Goal: Task Accomplishment & Management: Manage account settings

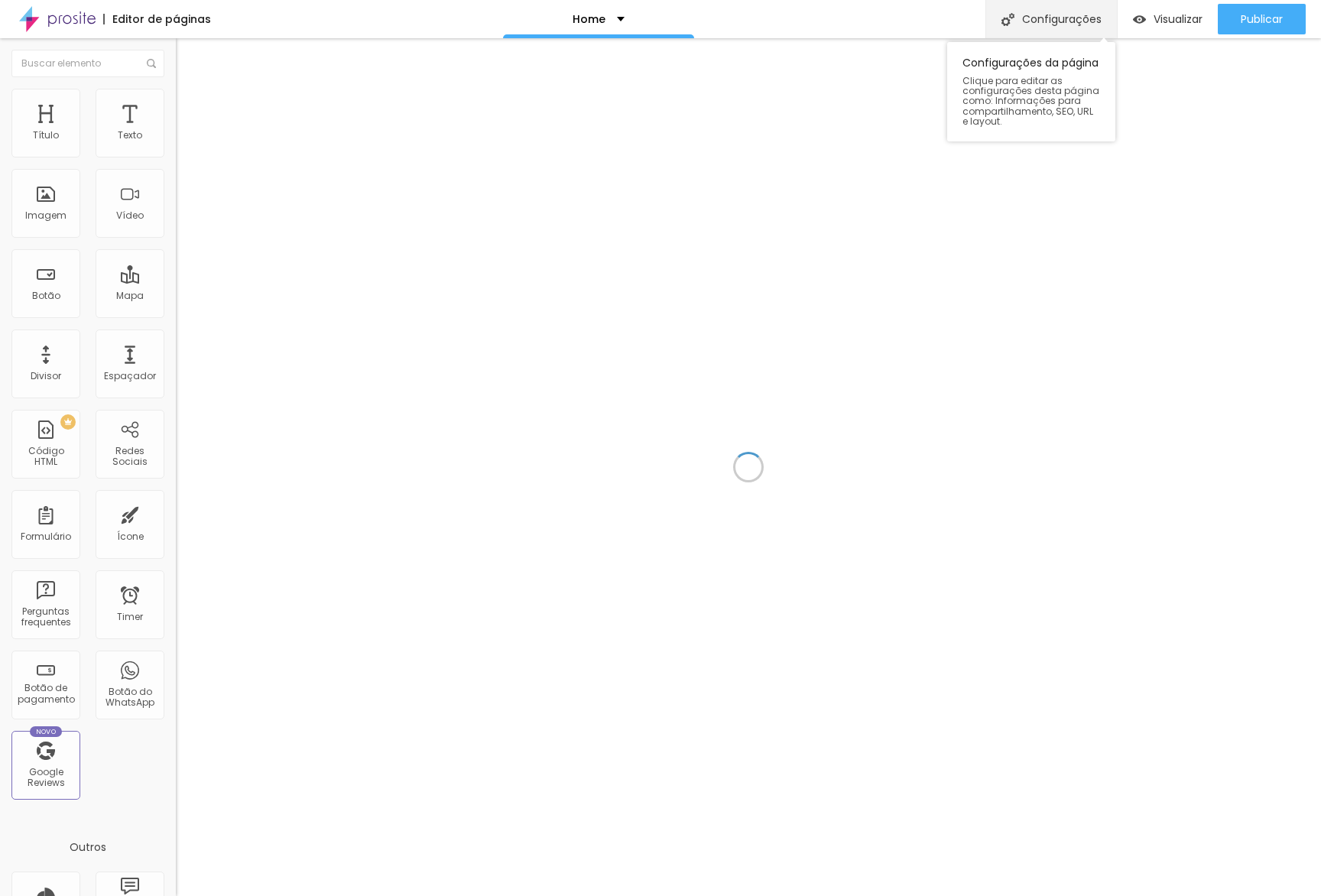
click at [1061, 21] on div "Configurações" at bounding box center [1051, 19] width 131 height 38
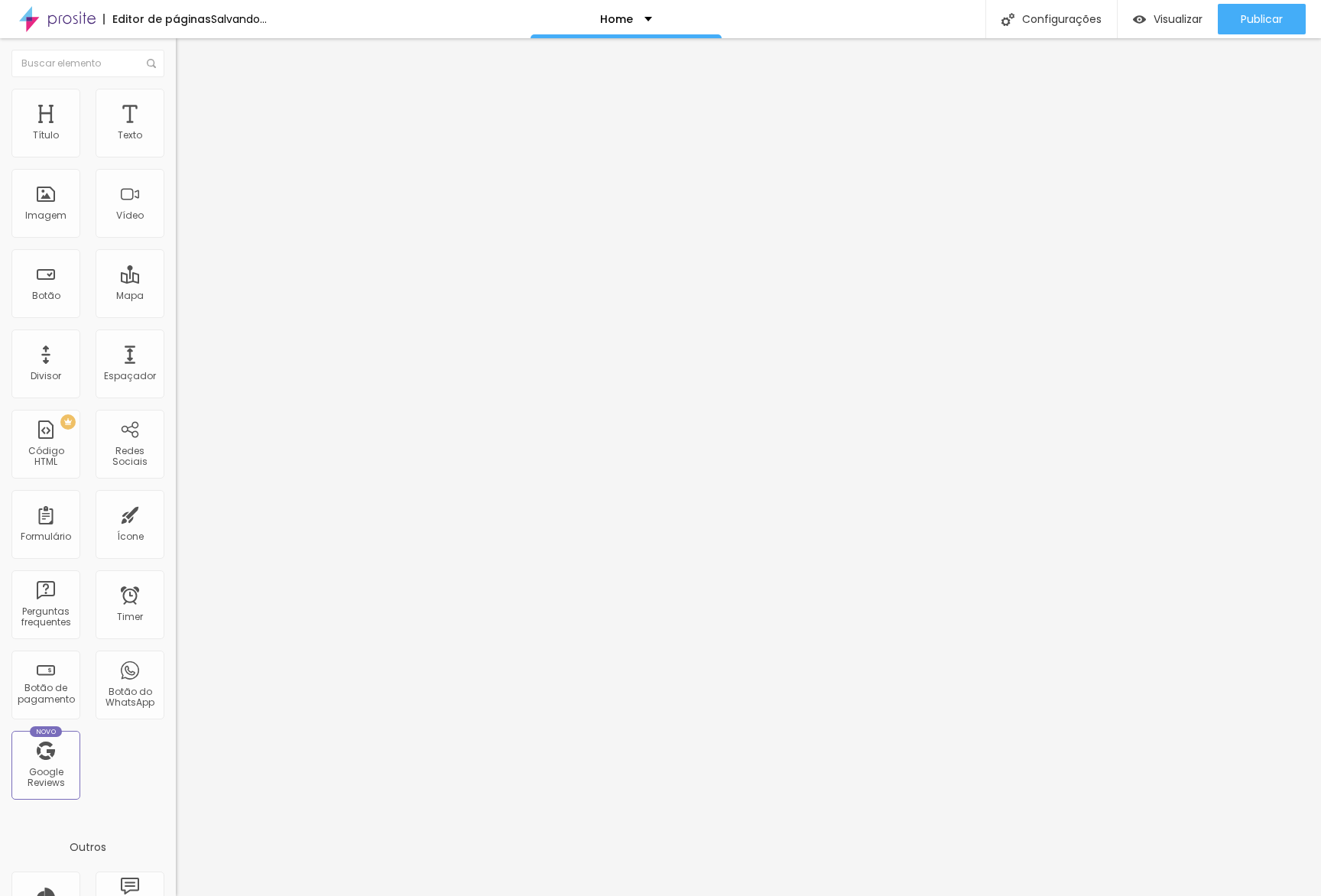
click at [40, 23] on img at bounding box center [57, 19] width 76 height 38
click at [189, 107] on span "Avançado" at bounding box center [214, 114] width 50 height 13
click at [188, 57] on div "Editar Seção" at bounding box center [232, 56] width 90 height 12
click at [189, 106] on span "Avançado" at bounding box center [214, 99] width 50 height 13
click at [182, 221] on icon "button" at bounding box center [187, 217] width 9 height 9
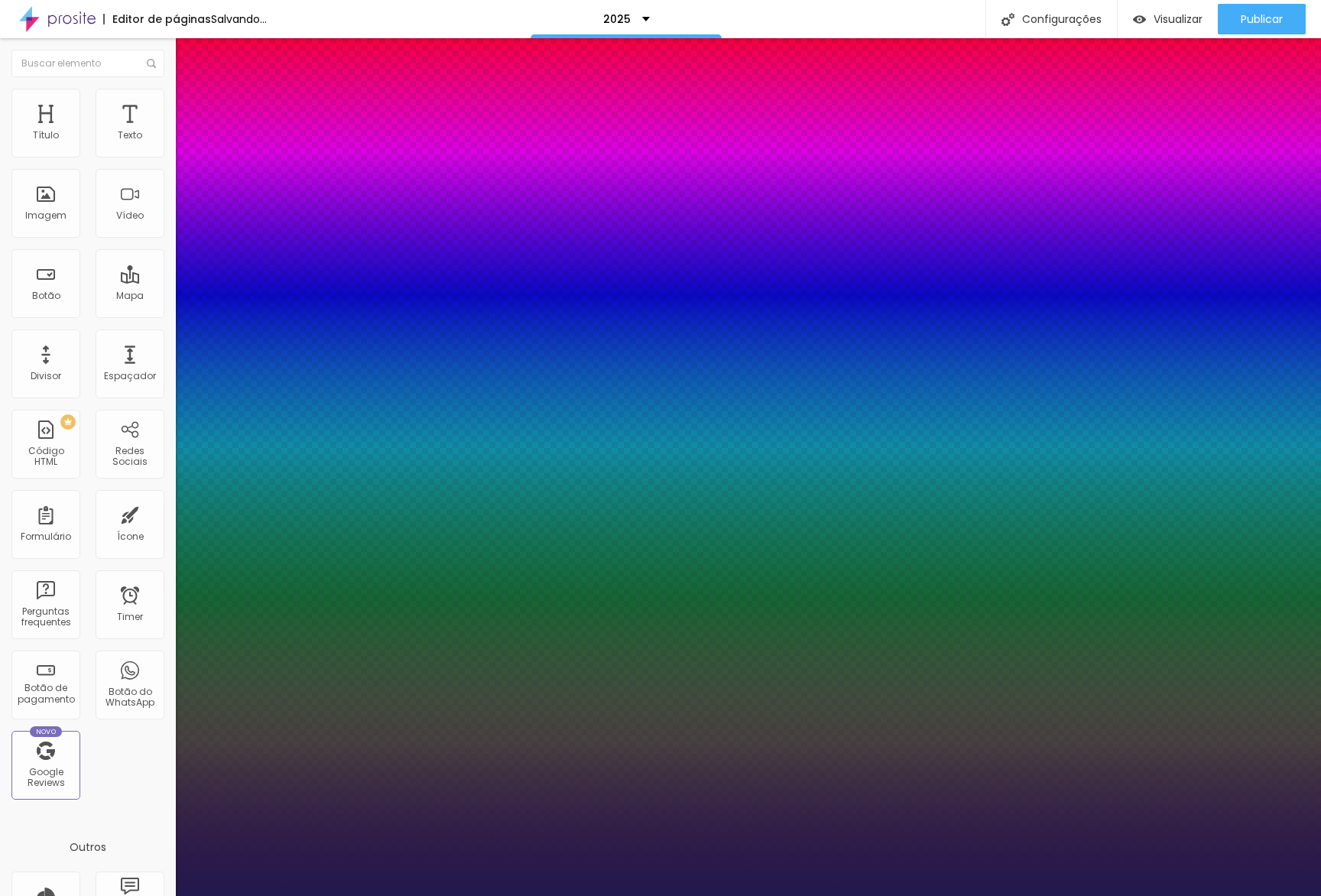
type input "1"
type input "17"
type input "1"
type input "19"
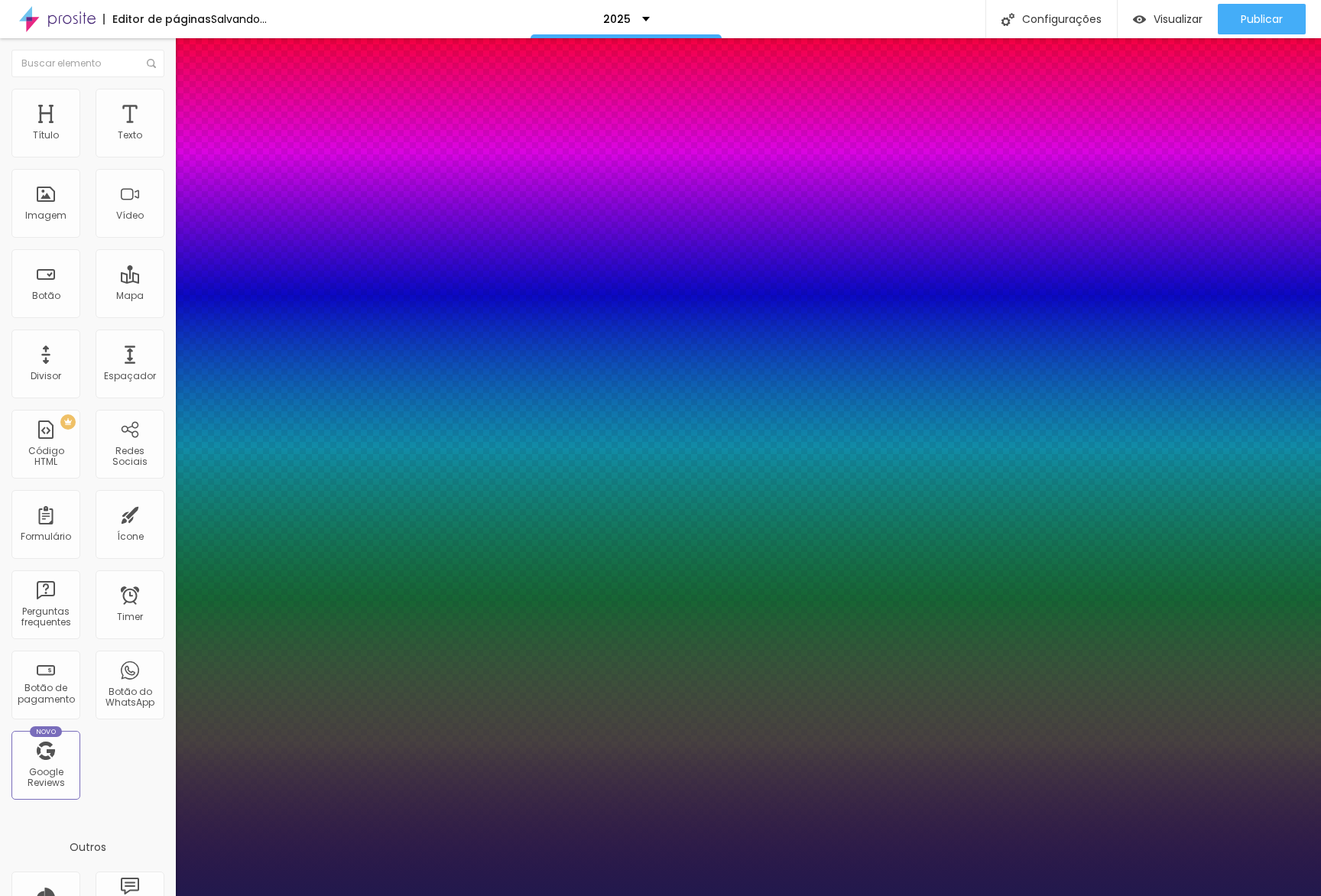
type input "19"
type input "1"
type input "22"
type input "1"
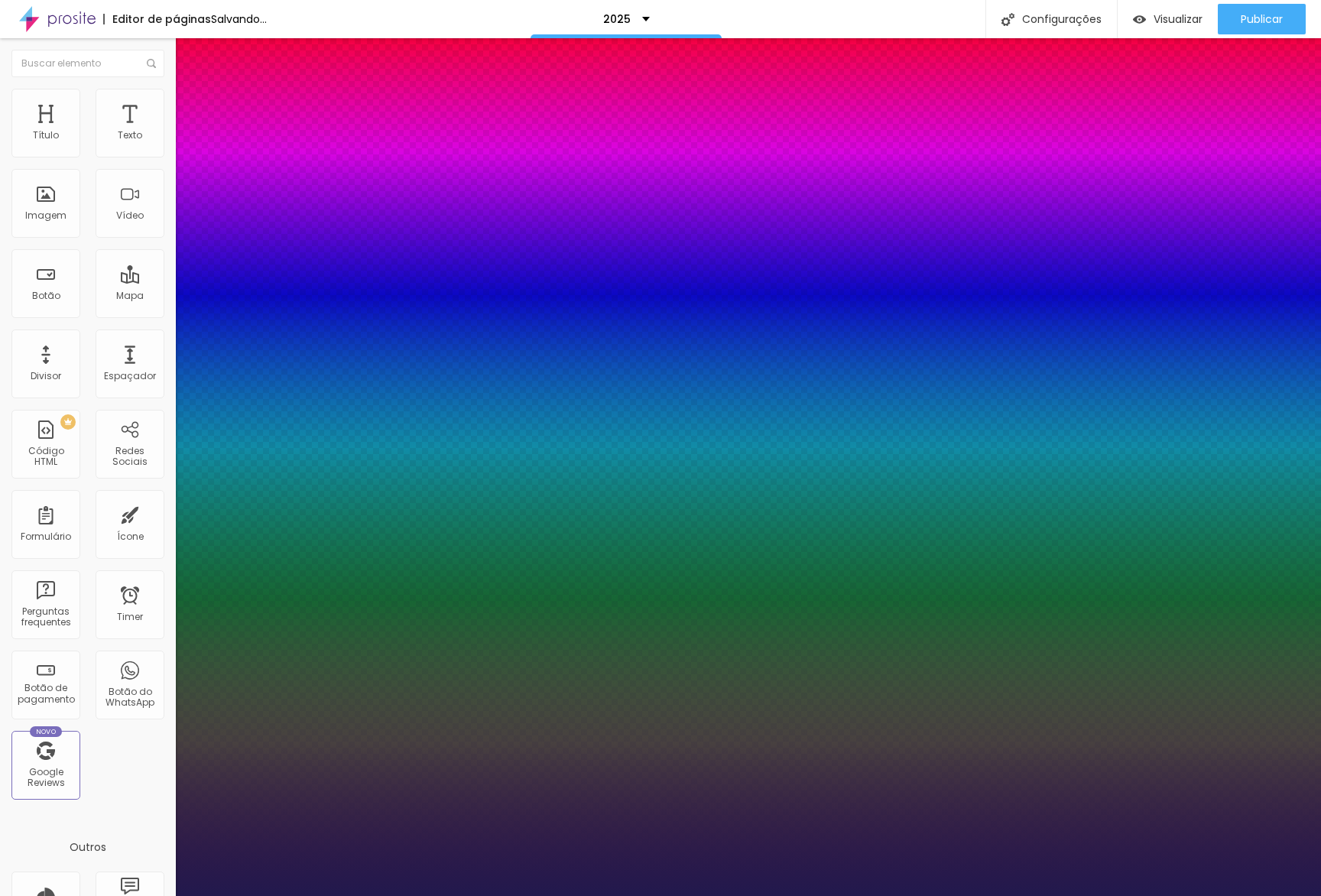
type input "27"
type input "1"
type input "32"
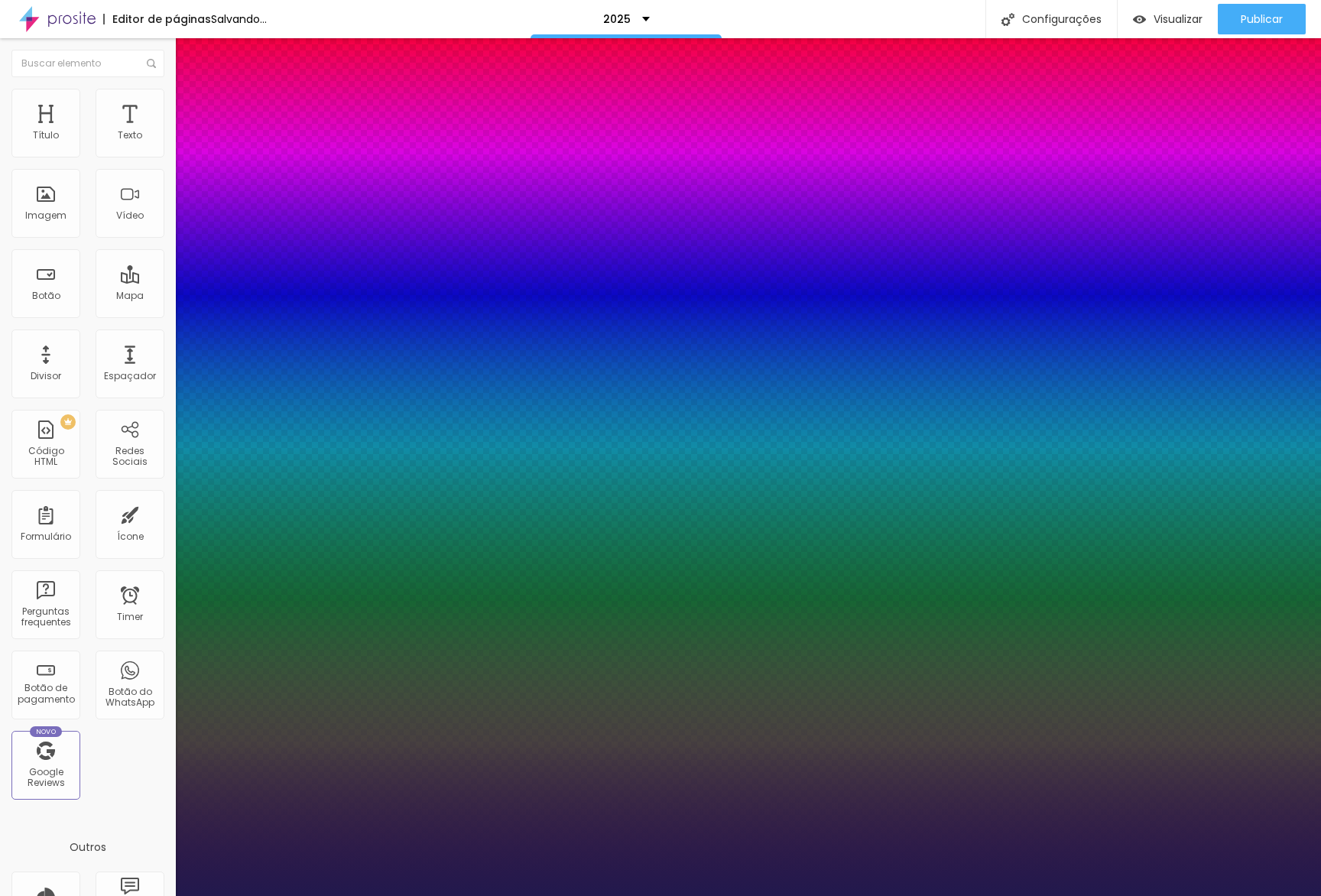
type input "1"
type input "38"
type input "1"
type input "41"
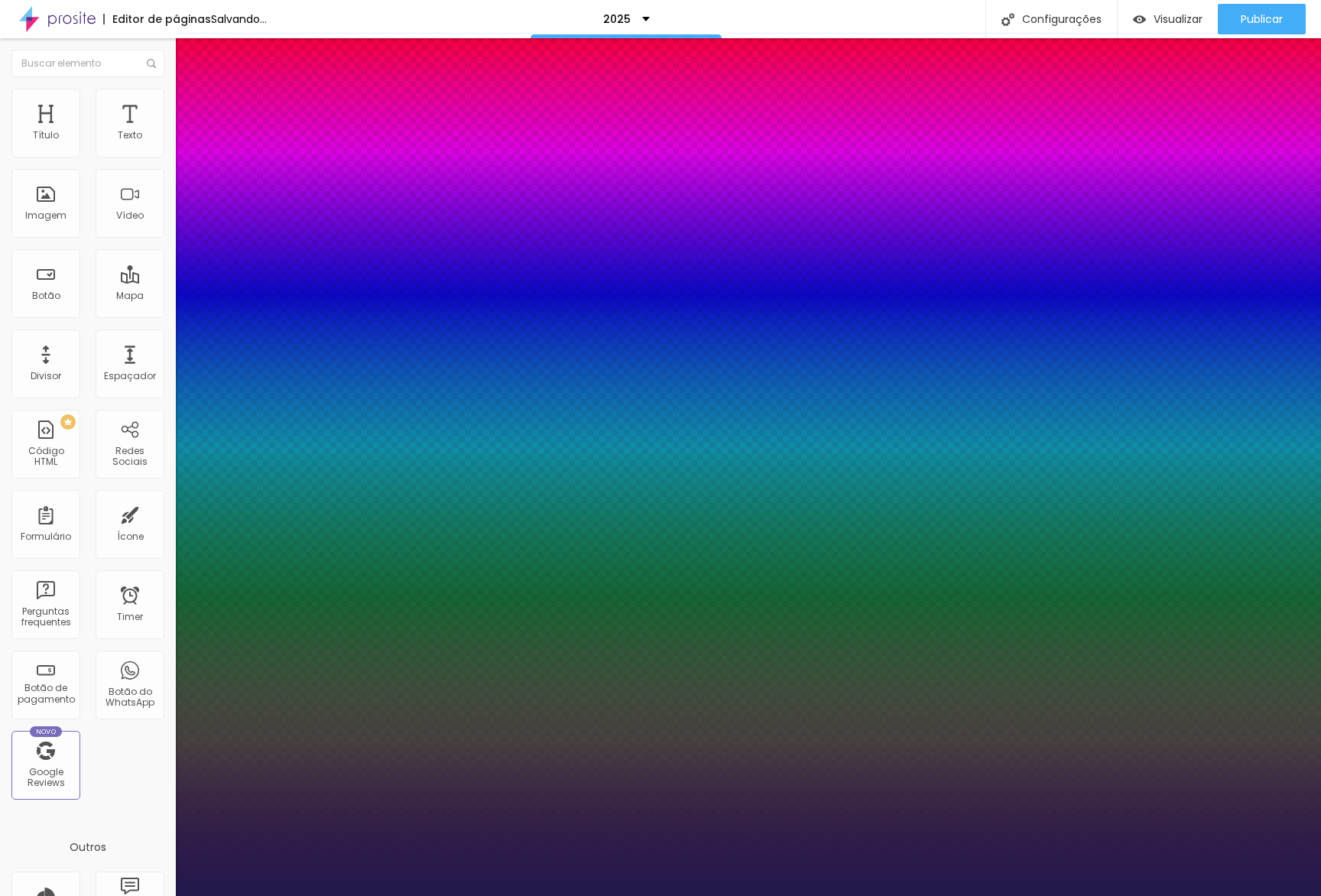
type input "41"
type input "1"
type input "44"
type input "1"
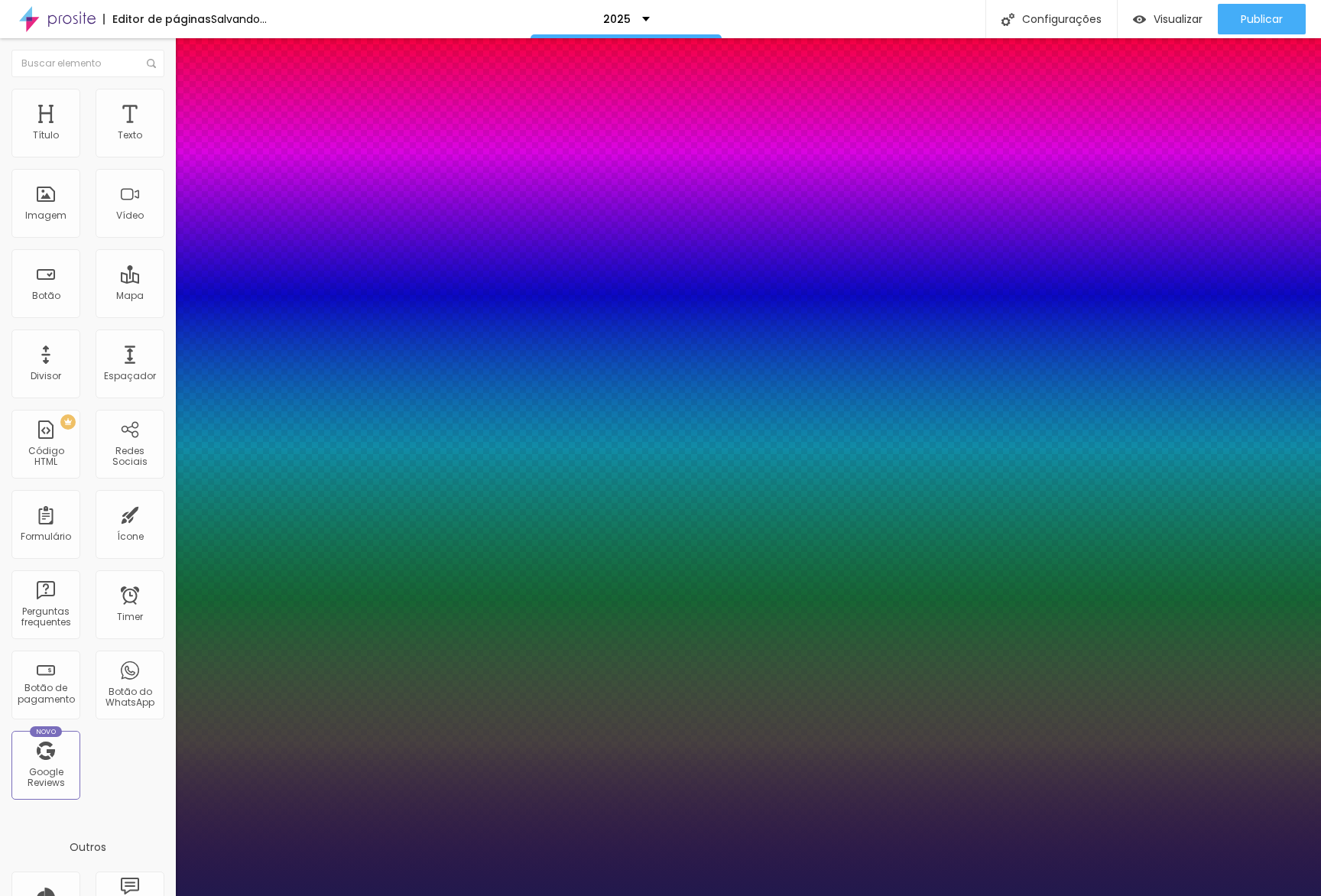
type input "47"
type input "1"
type input "48"
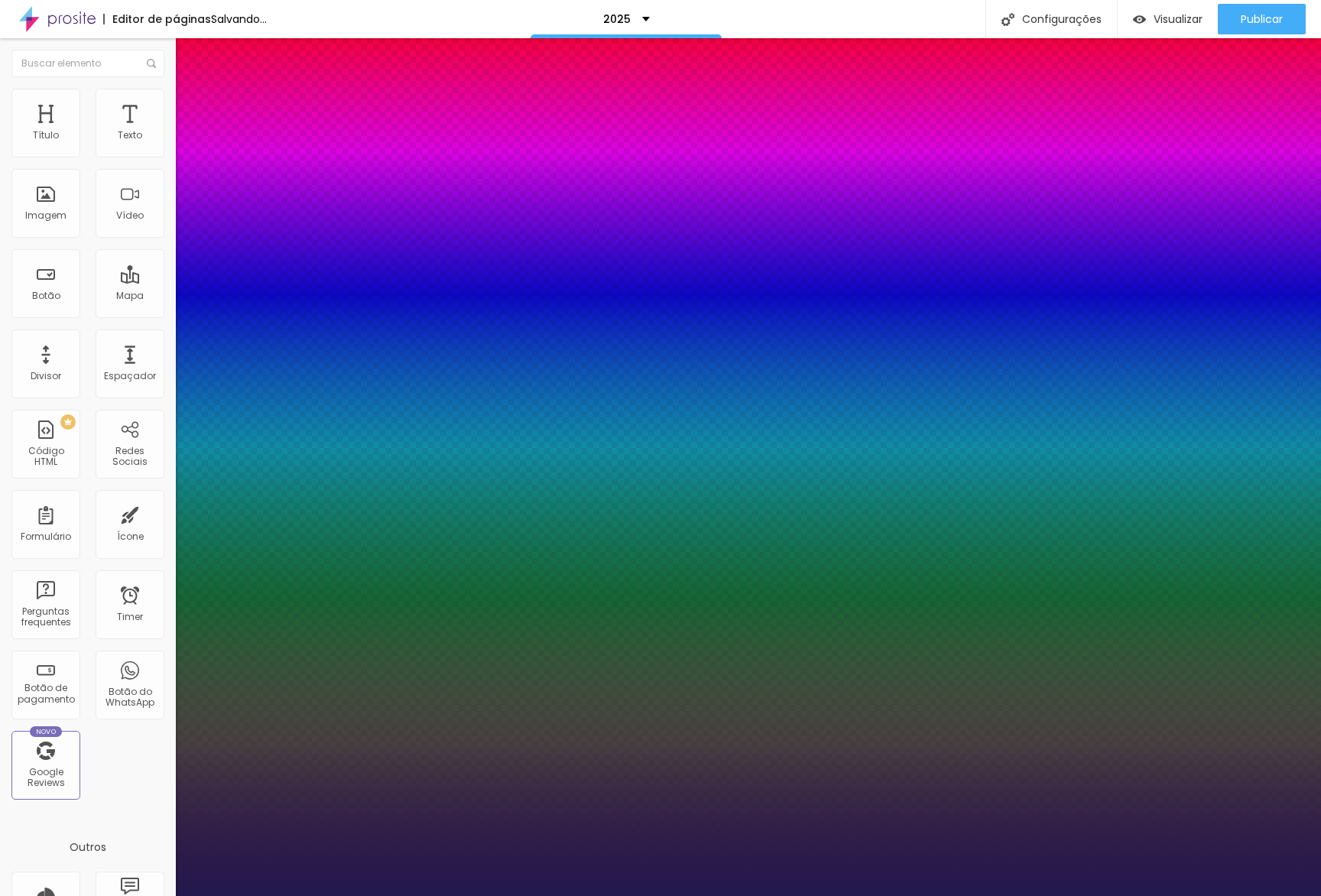
type input "1"
type input "49"
type input "1"
type input "51"
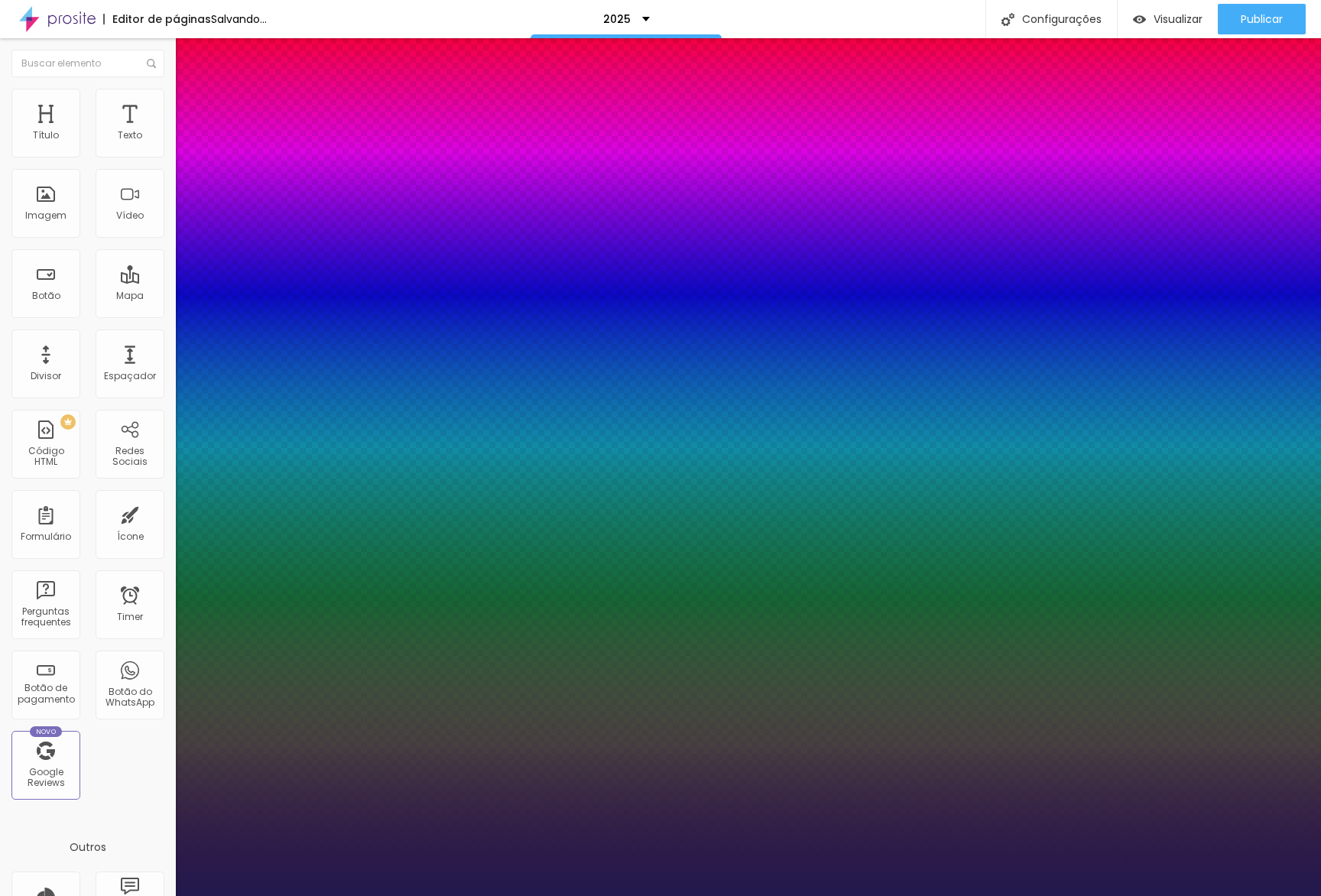
type input "51"
type input "1"
type input "54"
type input "1"
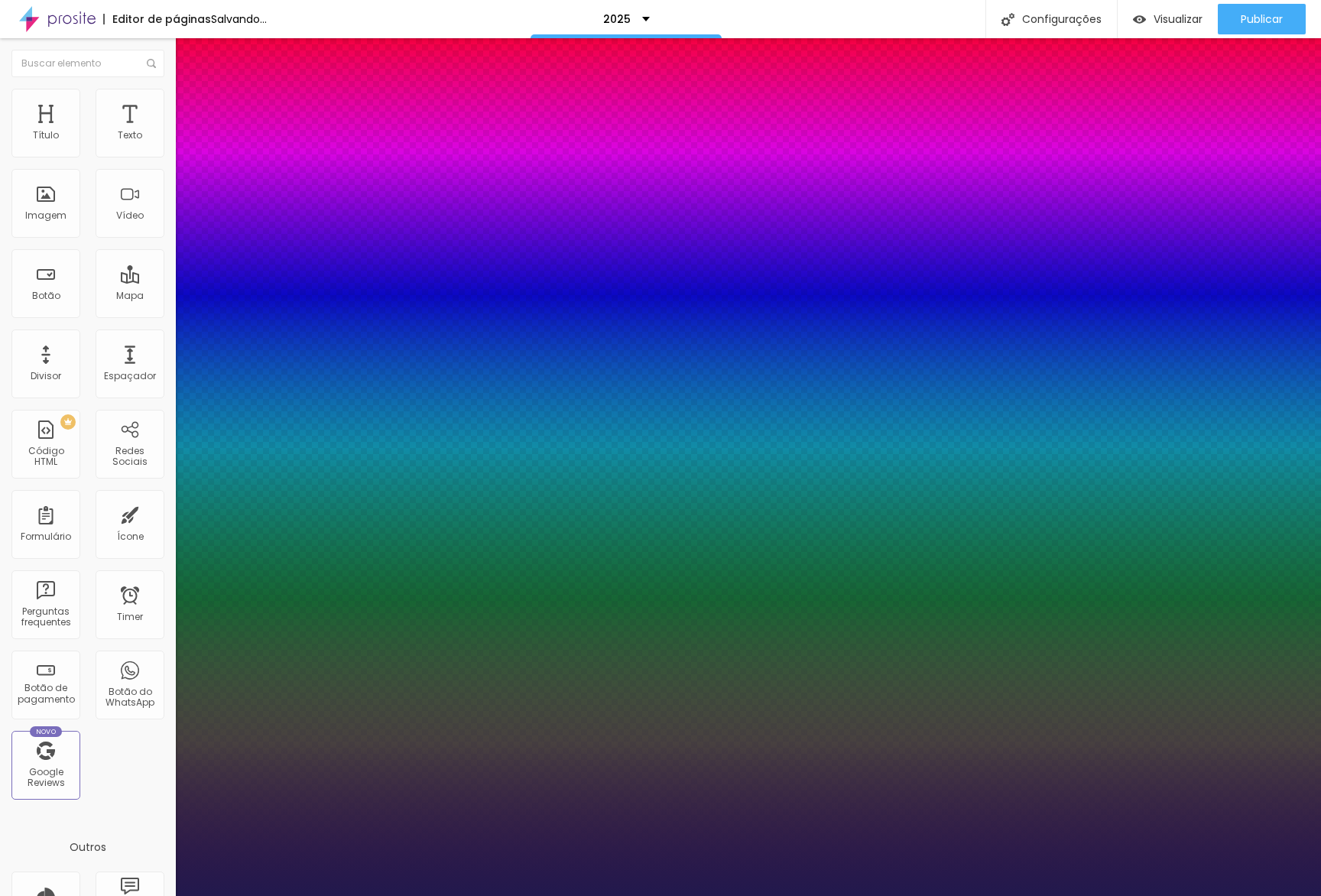
type input "56"
type input "1"
type input "57"
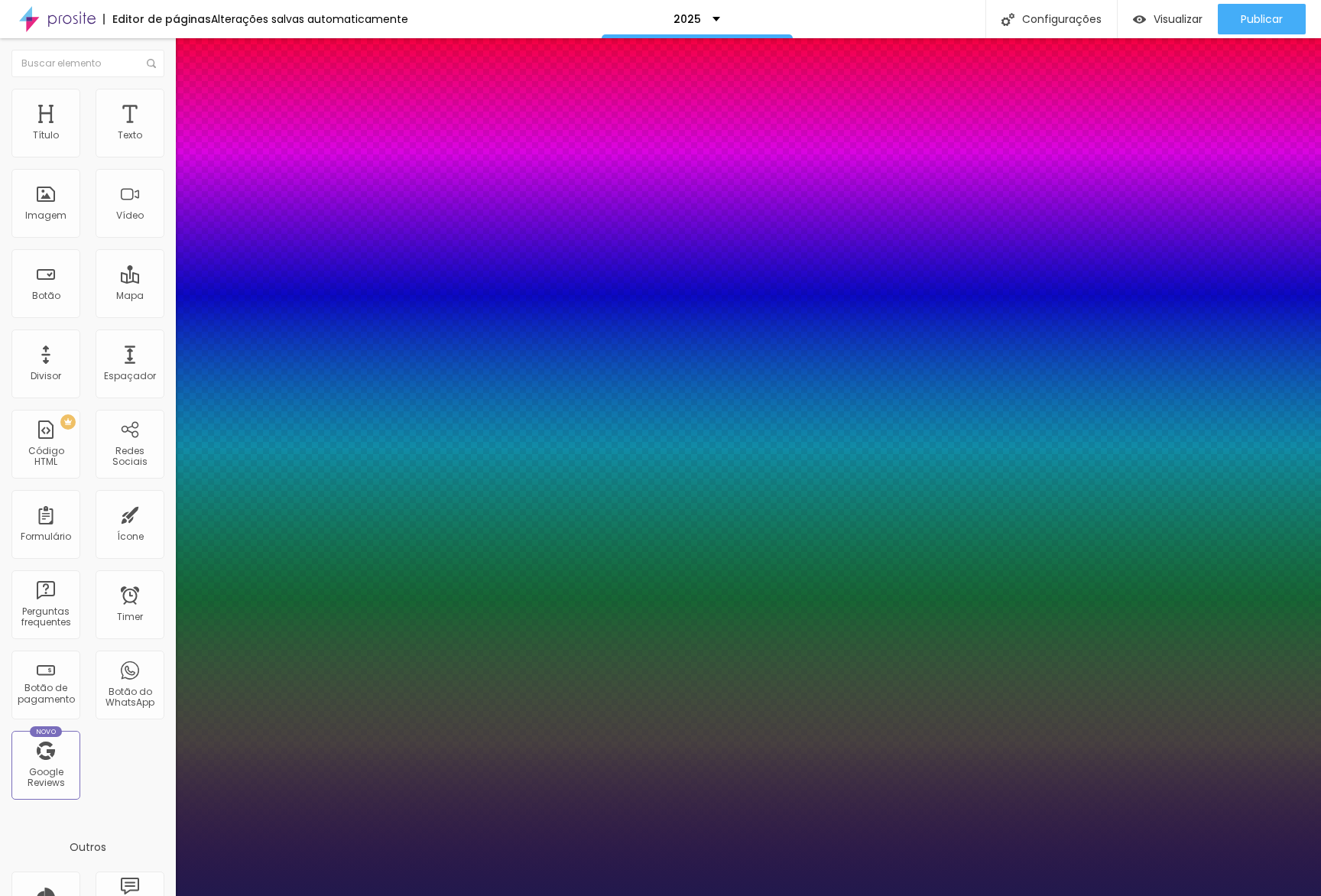
type input "1"
type input "58"
type input "1"
type input "59"
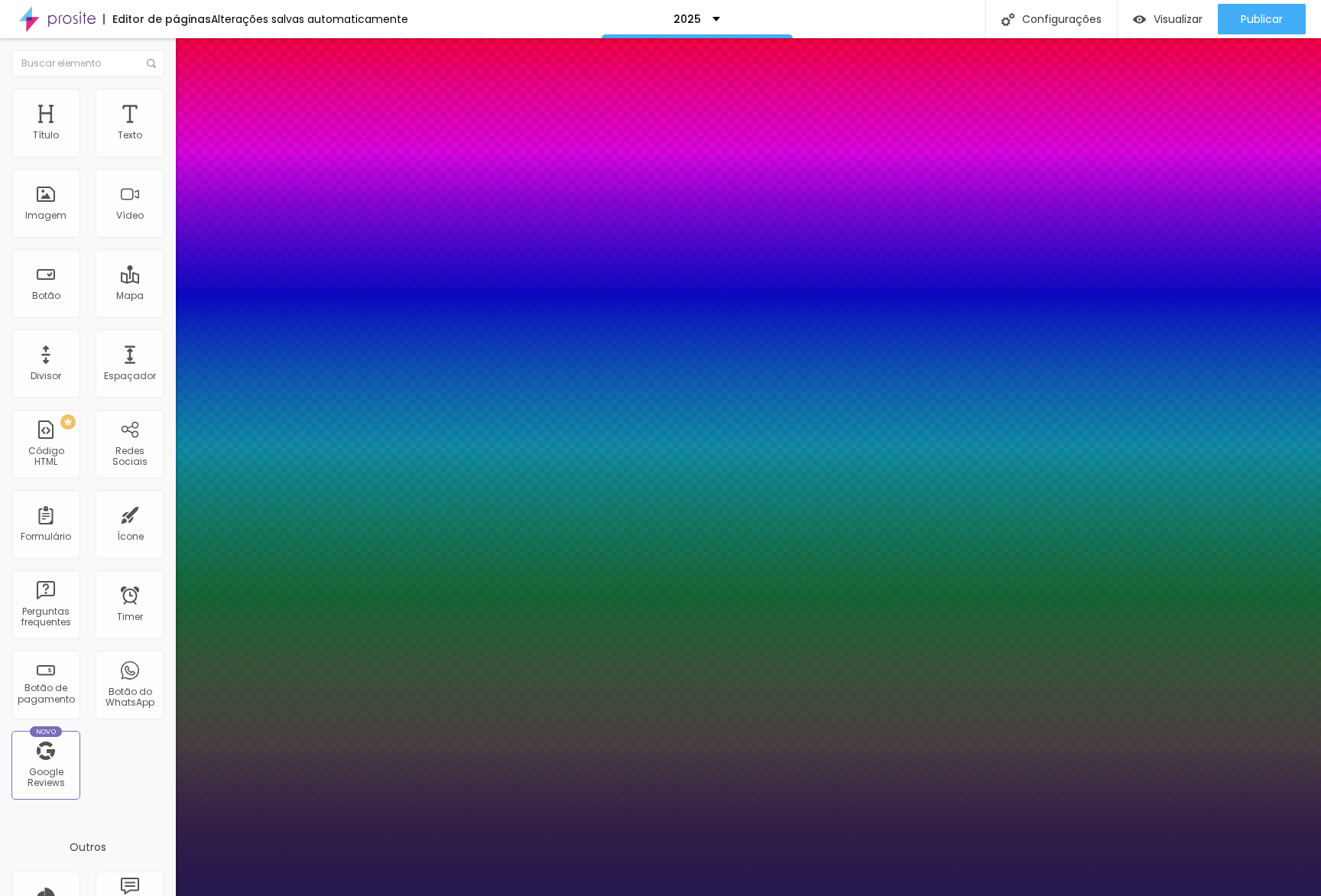
type input "59"
type input "1"
type input "58"
type input "1"
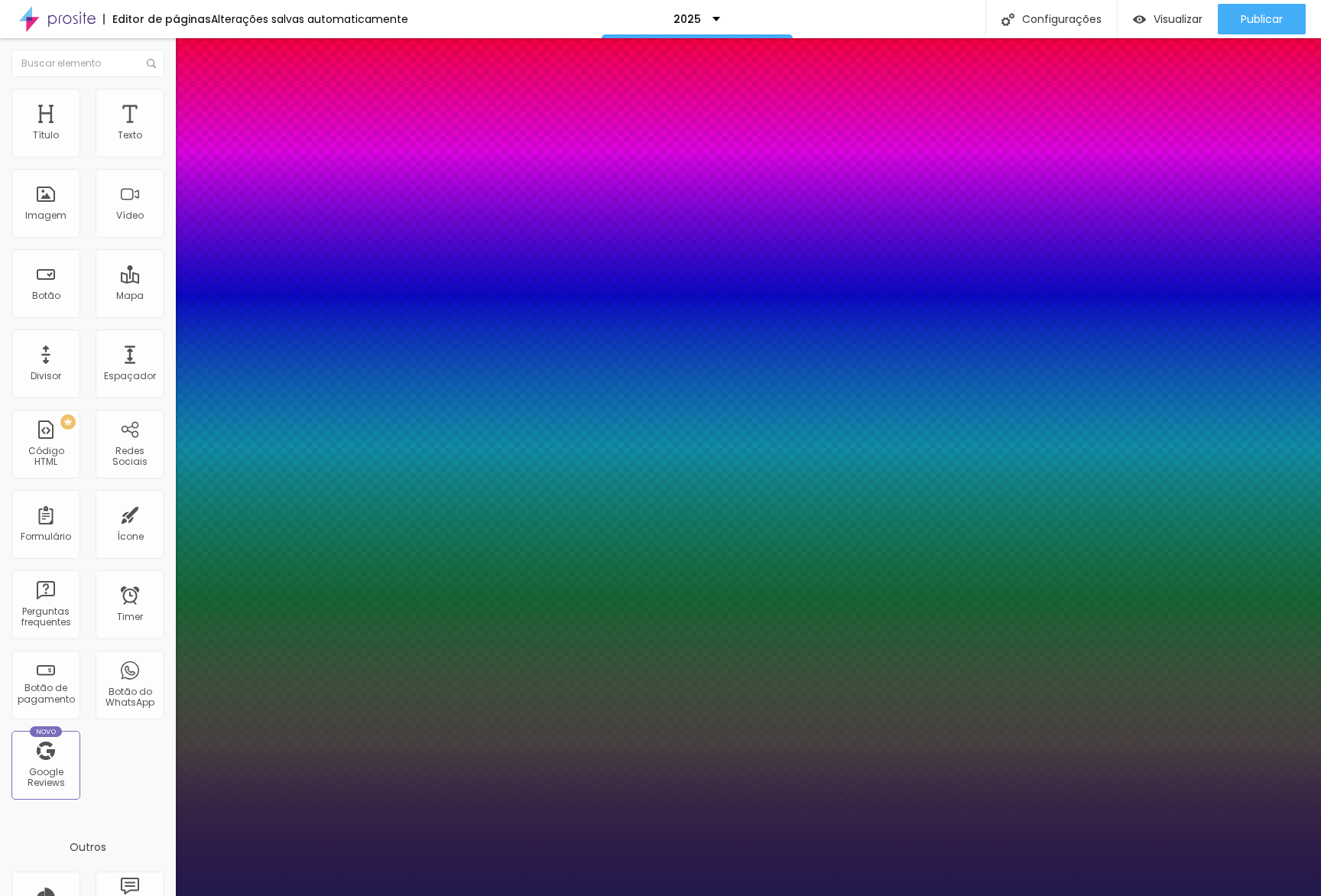
type input "56"
type input "1"
type input "54"
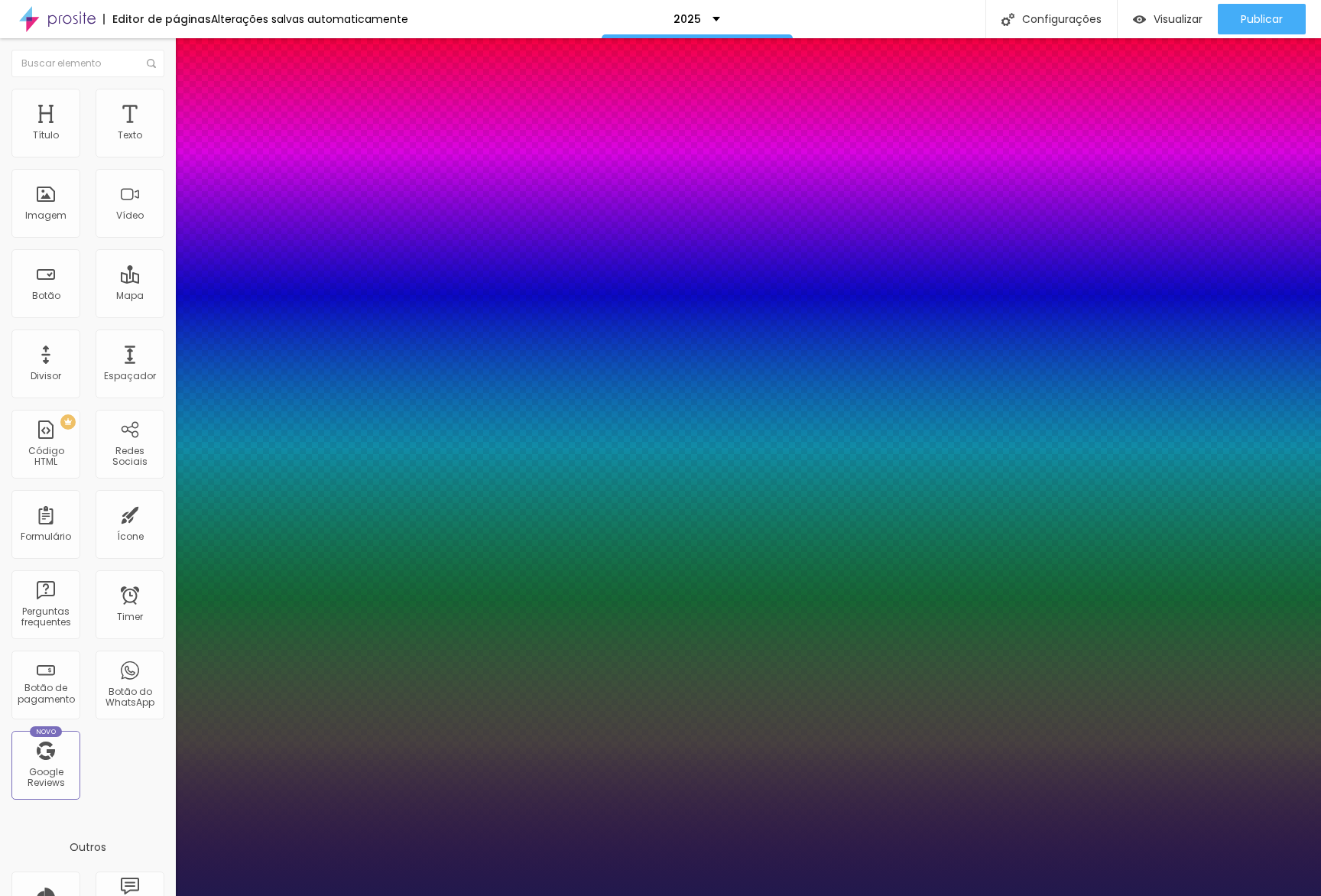
type input "1"
type input "53"
type input "1"
type input "52"
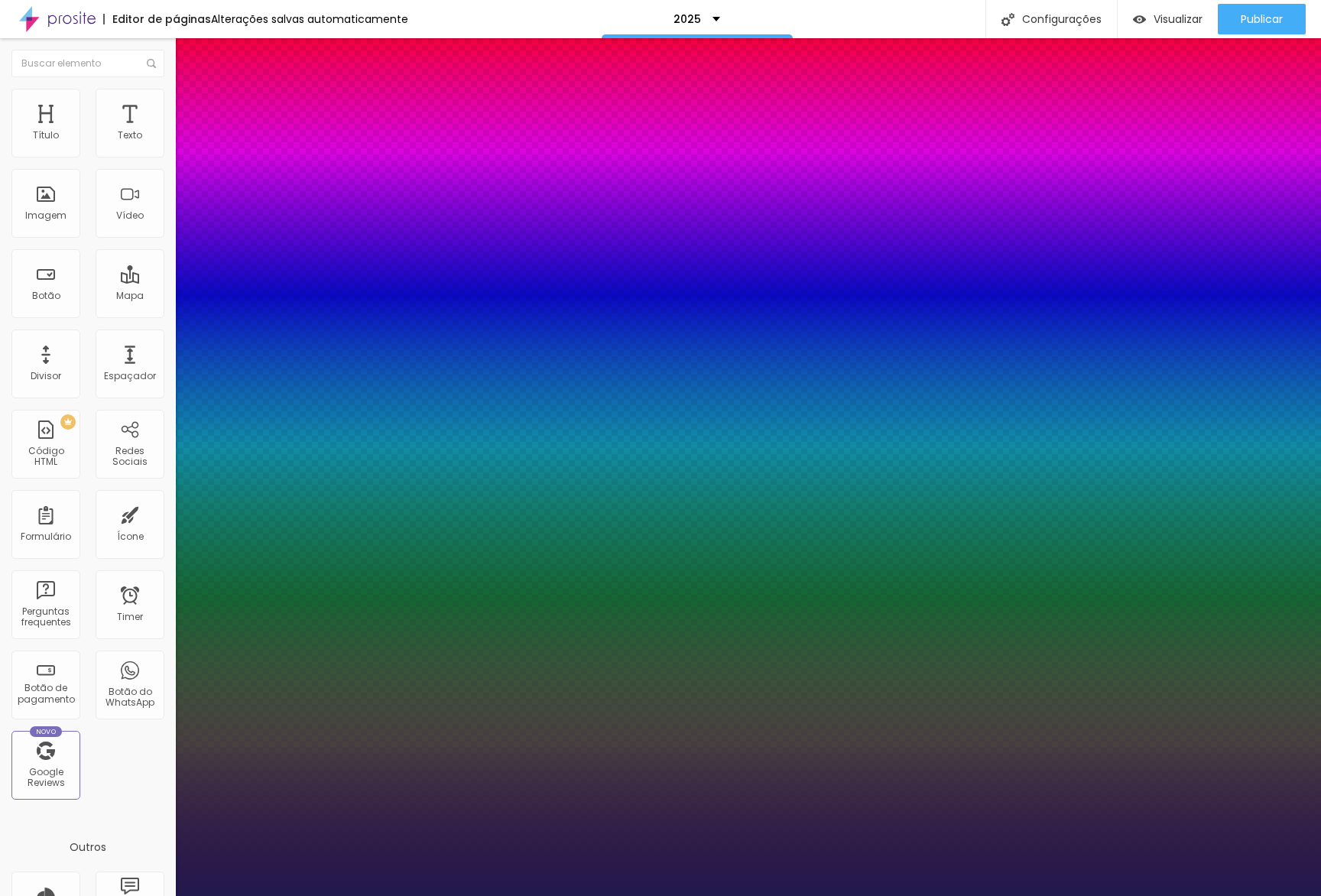
type input "52"
type input "1"
type input "51"
type input "1"
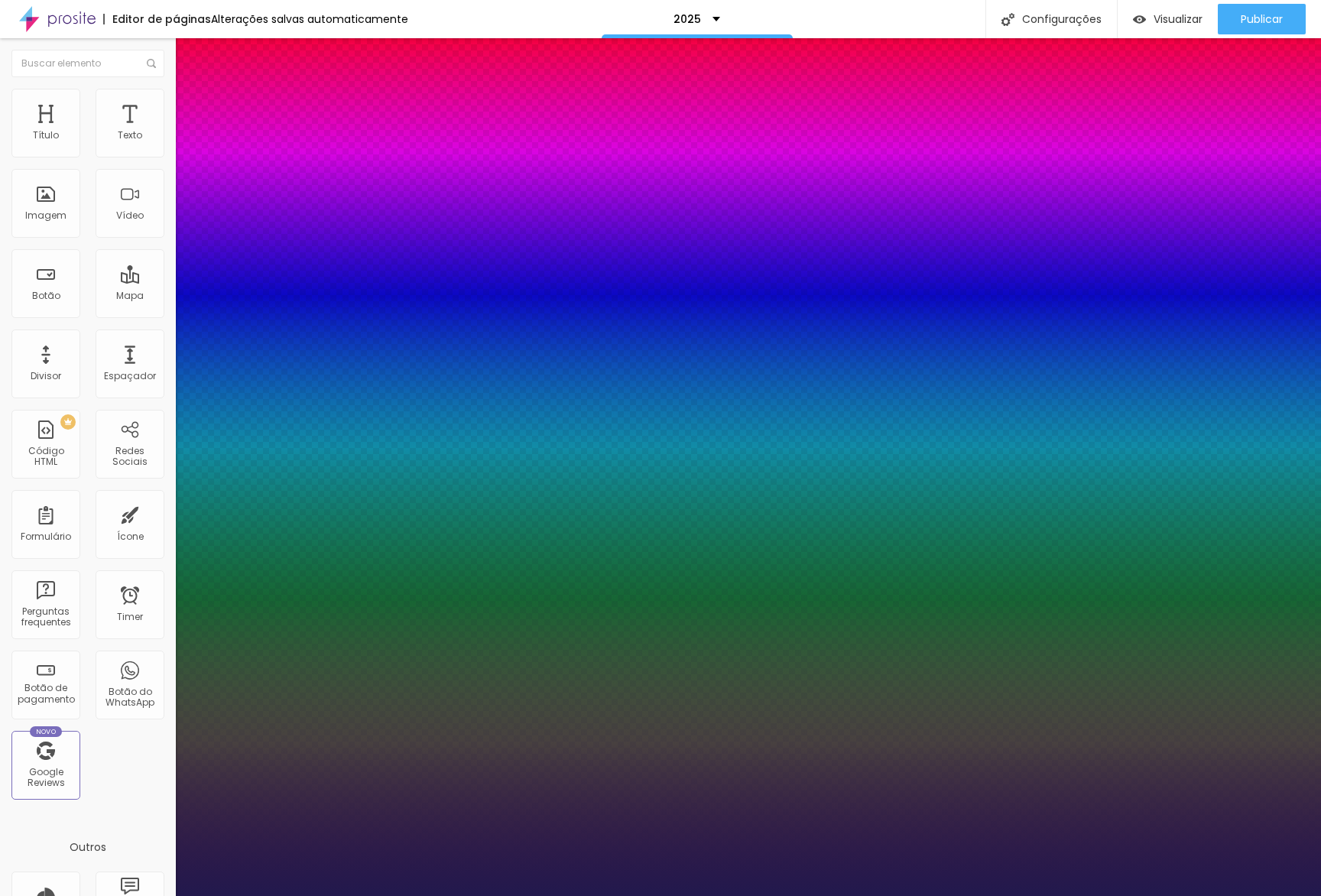
type input "50"
type input "1"
type input "49"
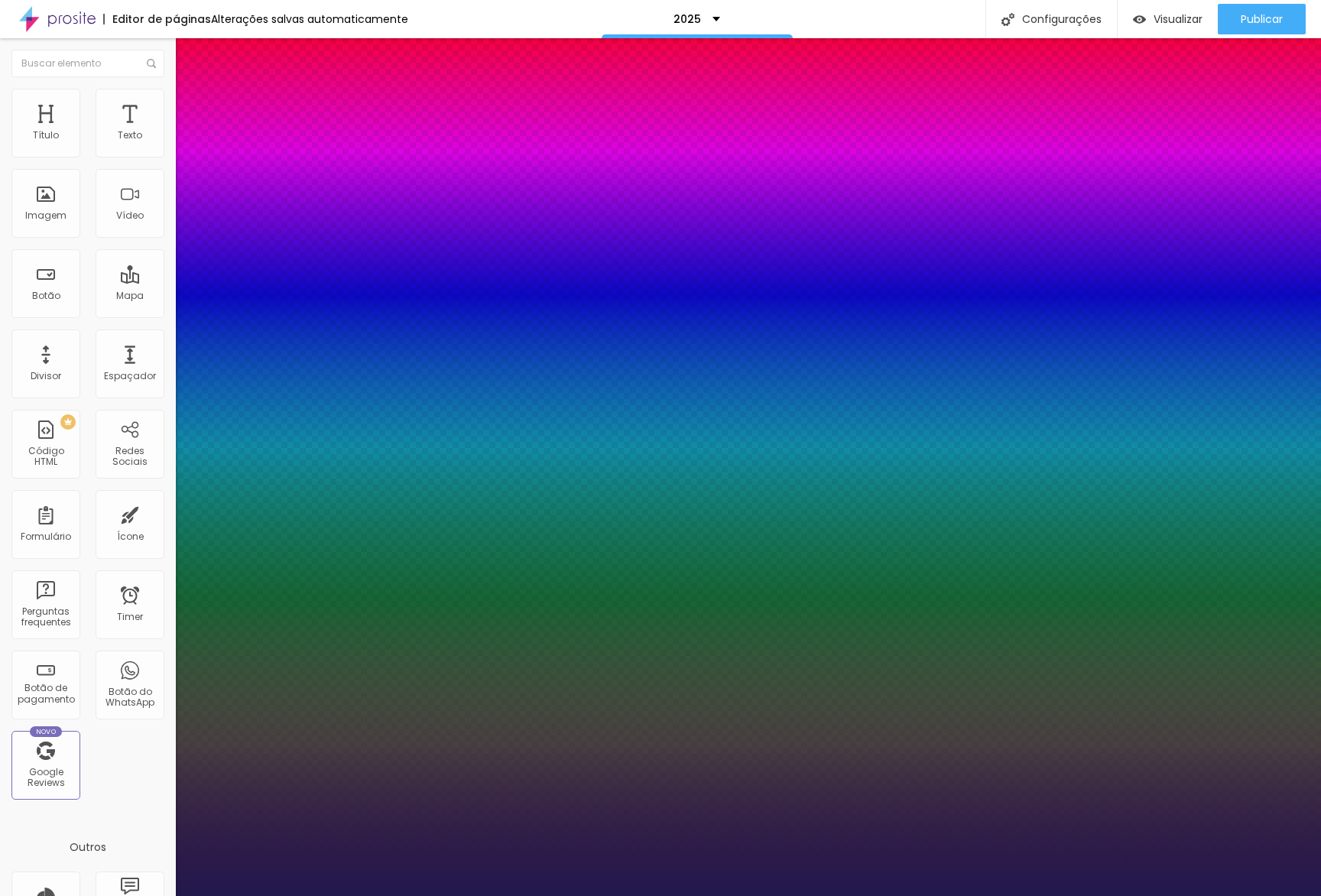
type input "1"
type input "47"
type input "1"
type input "45"
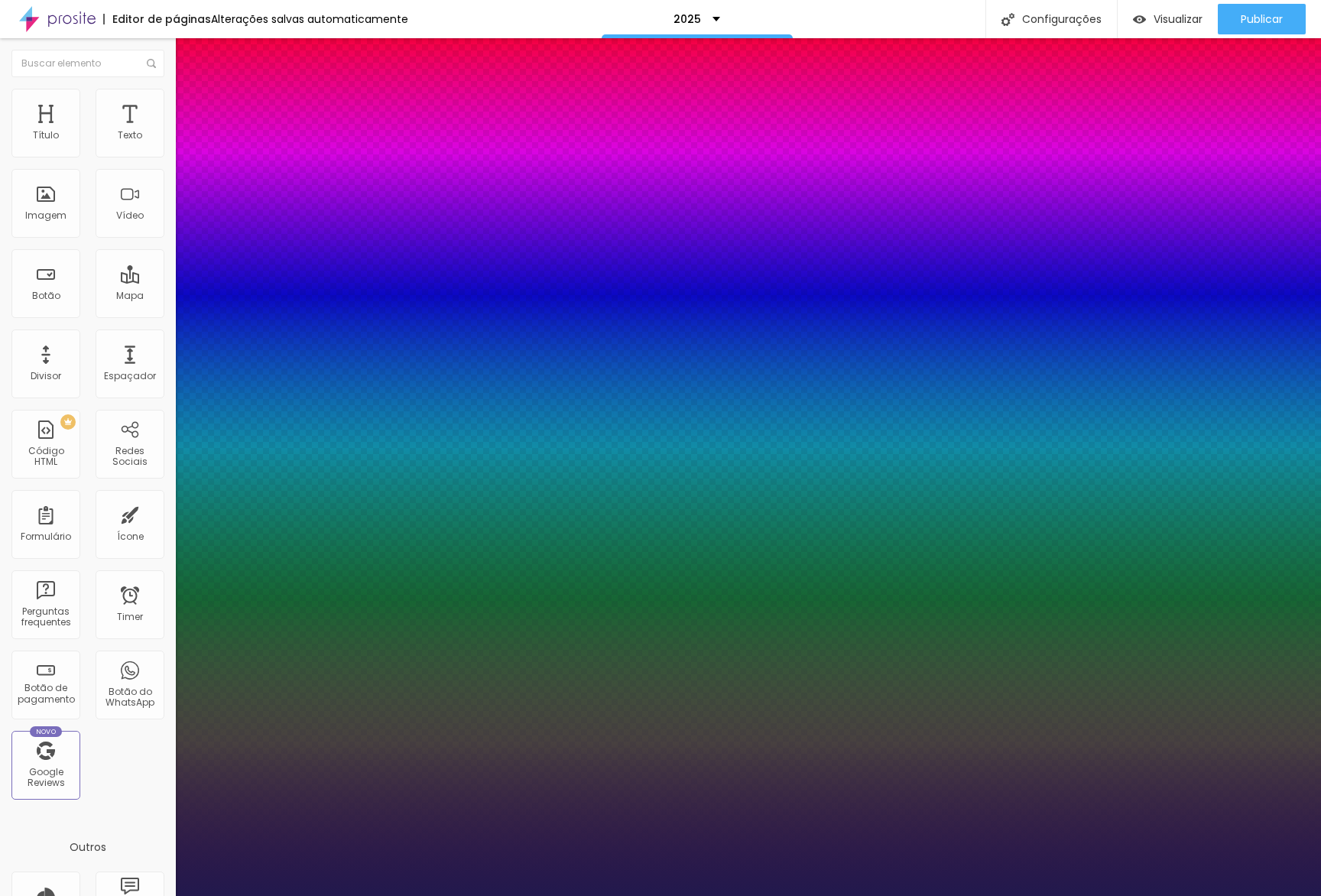
type input "45"
type input "1"
type input "44"
type input "1"
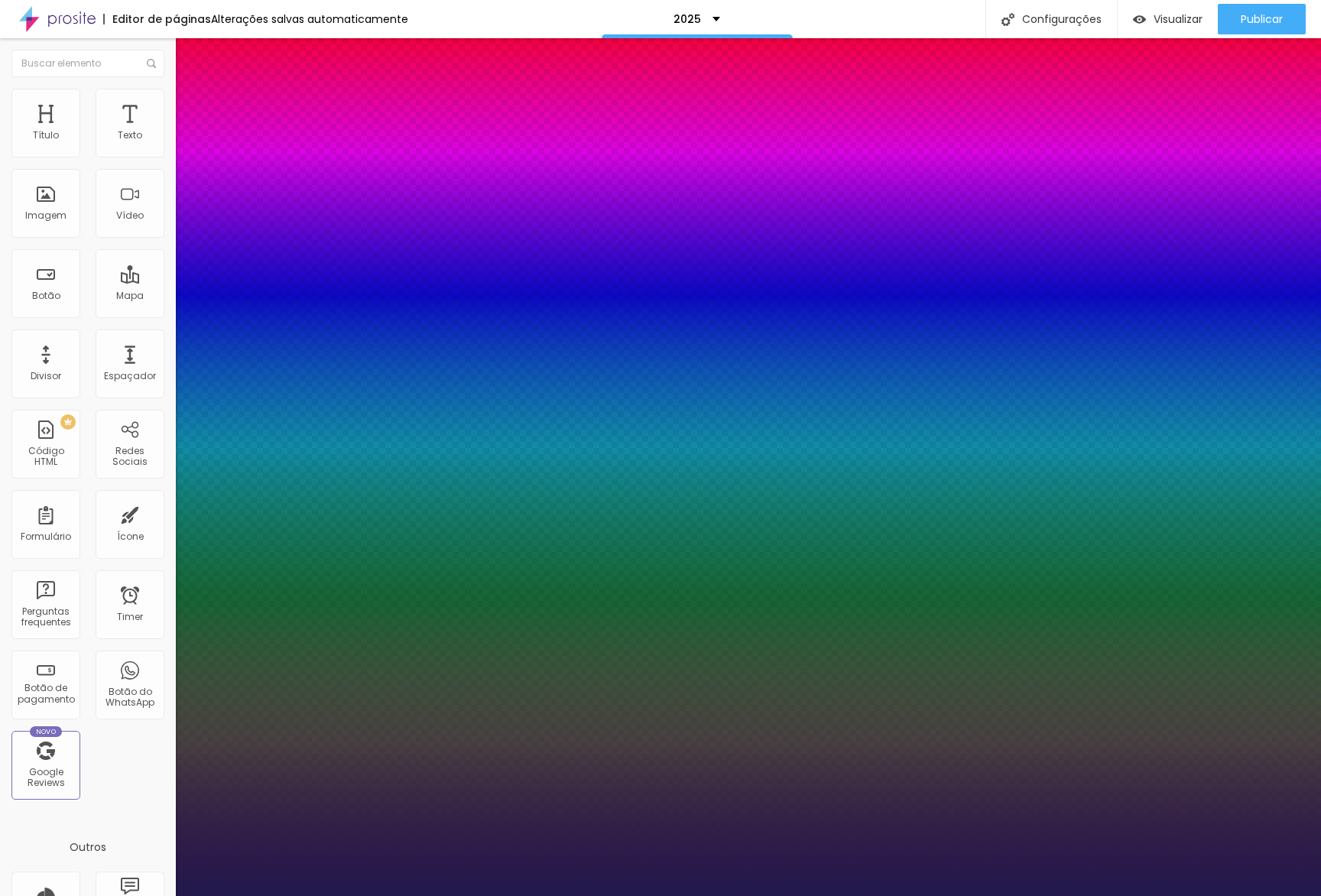
type input "42"
type input "1"
drag, startPoint x: 207, startPoint y: 433, endPoint x: 237, endPoint y: 420, distance: 32.7
type input "42"
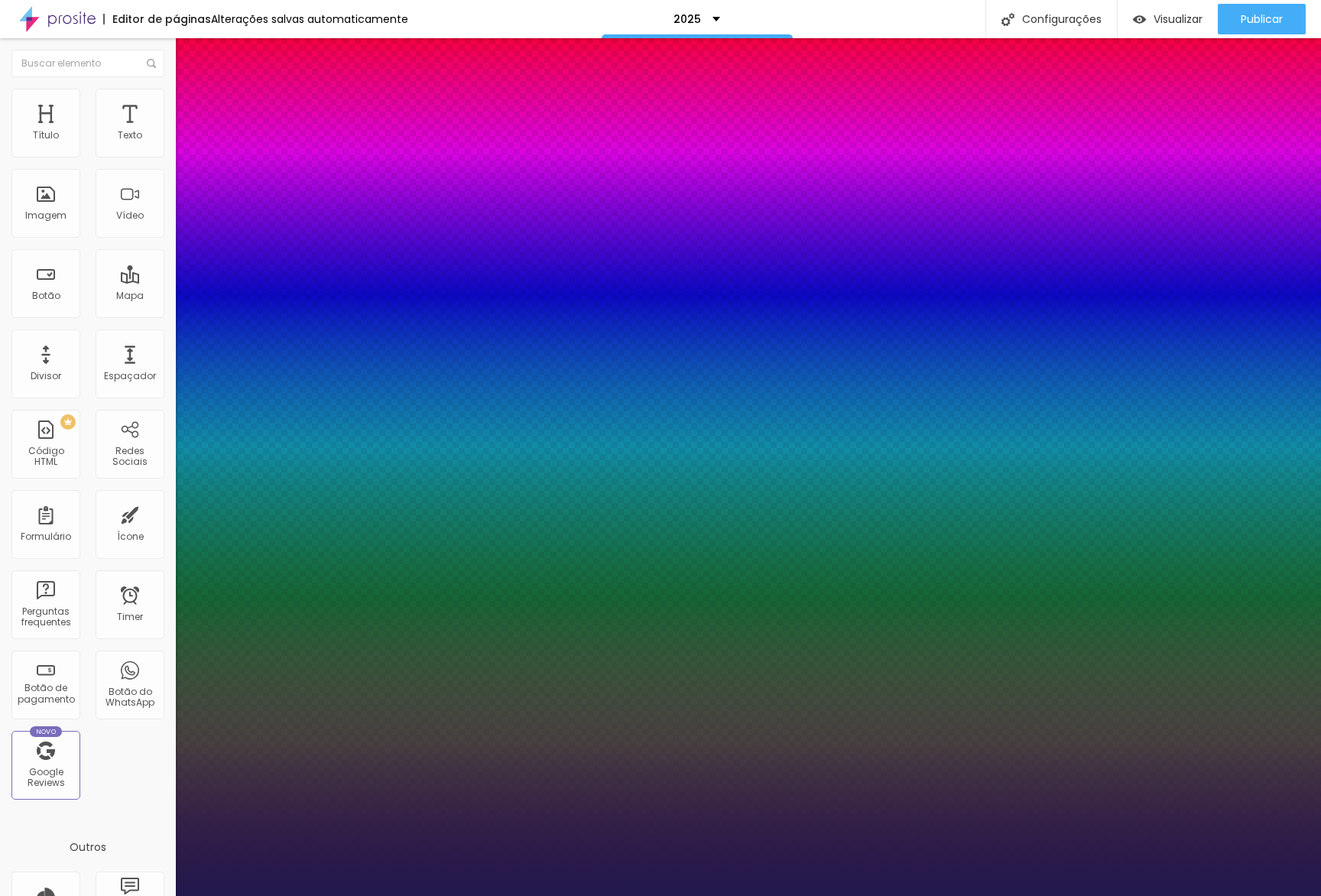
click at [389, 895] on div at bounding box center [660, 896] width 1321 height 0
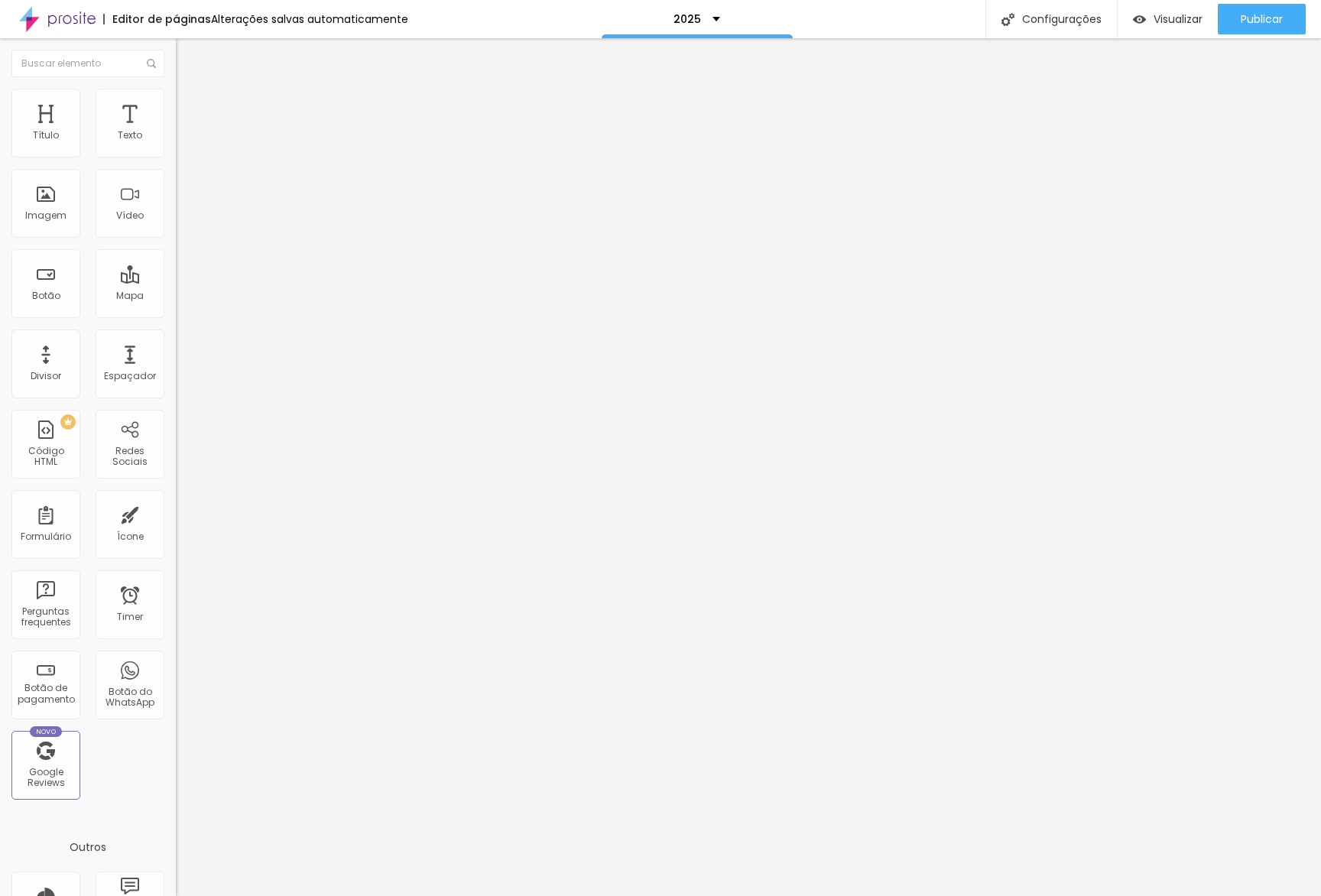
click at [183, 220] on icon "button" at bounding box center [186, 217] width 6 height 6
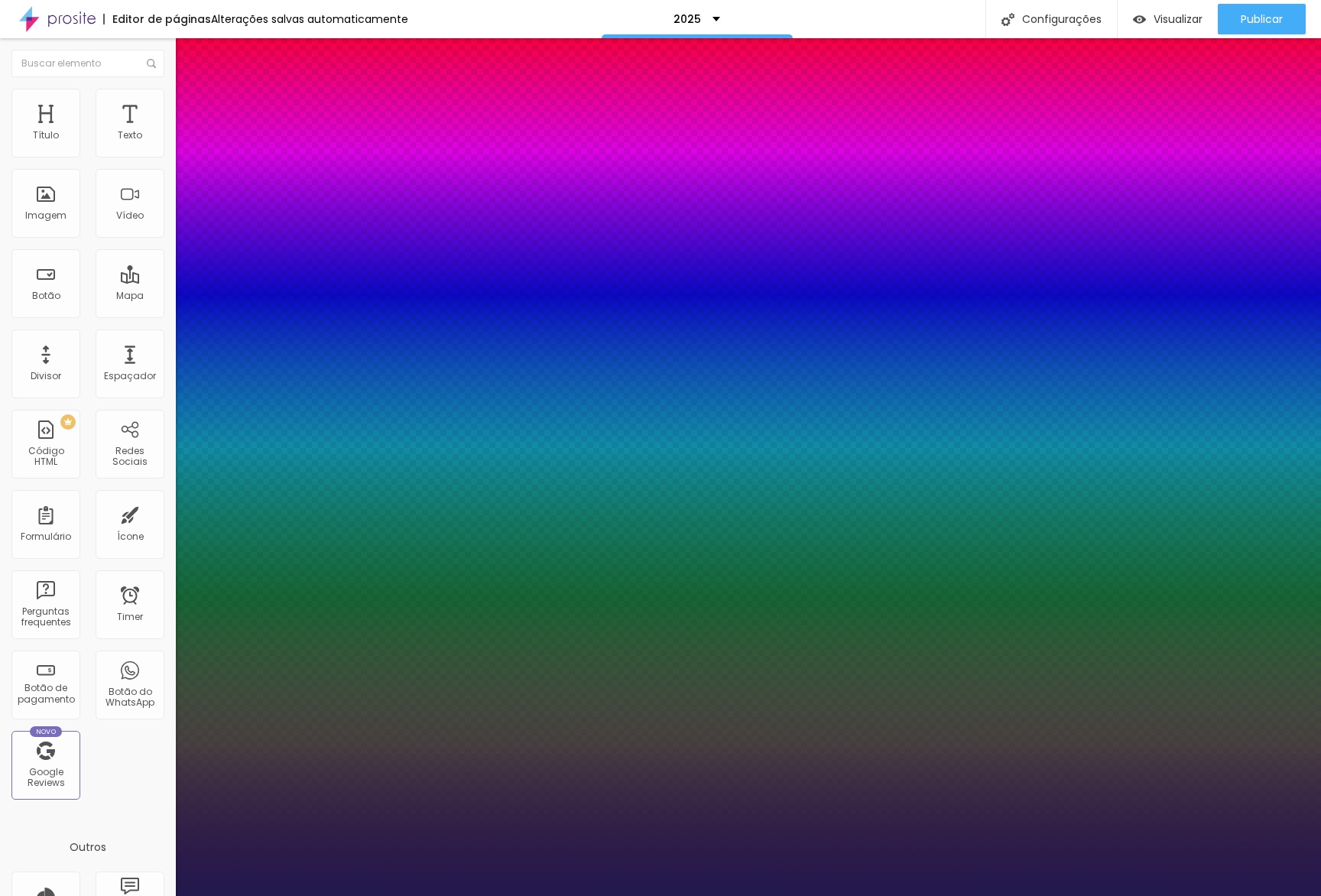
type input "1"
type input "41"
type input "1"
type input "44"
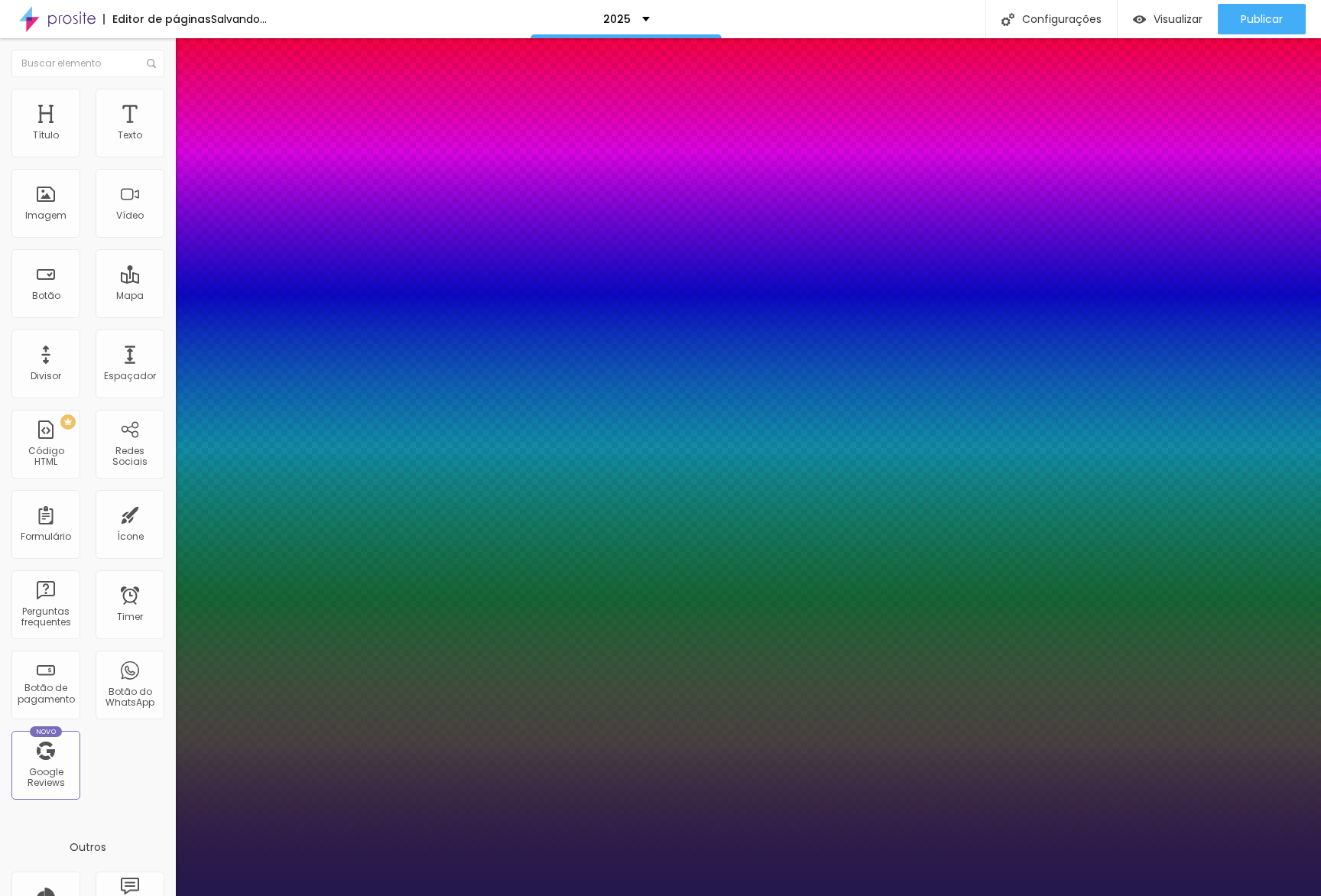
type input "44"
type input "1"
type input "50"
type input "1"
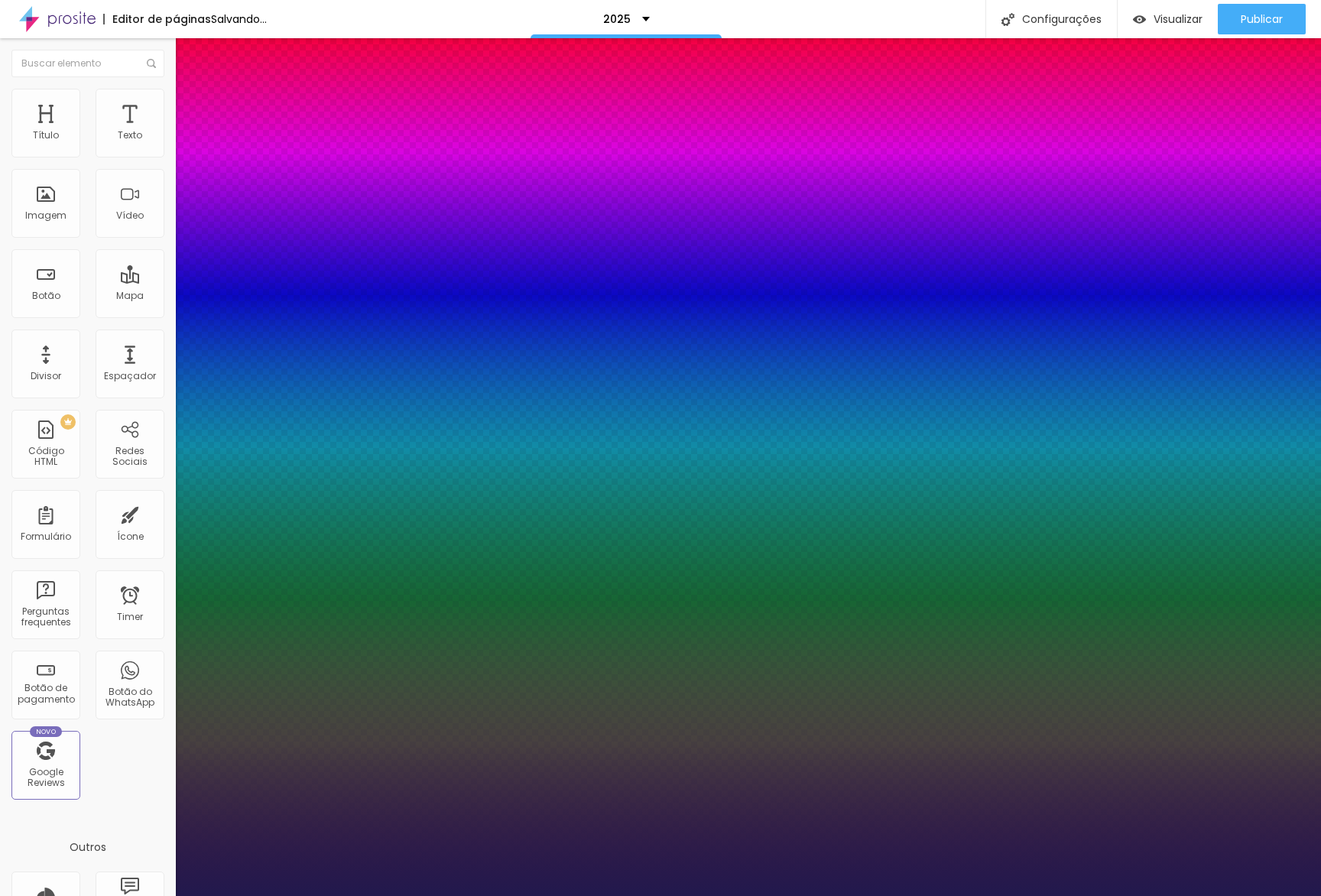
type input "57"
type input "1"
type input "59"
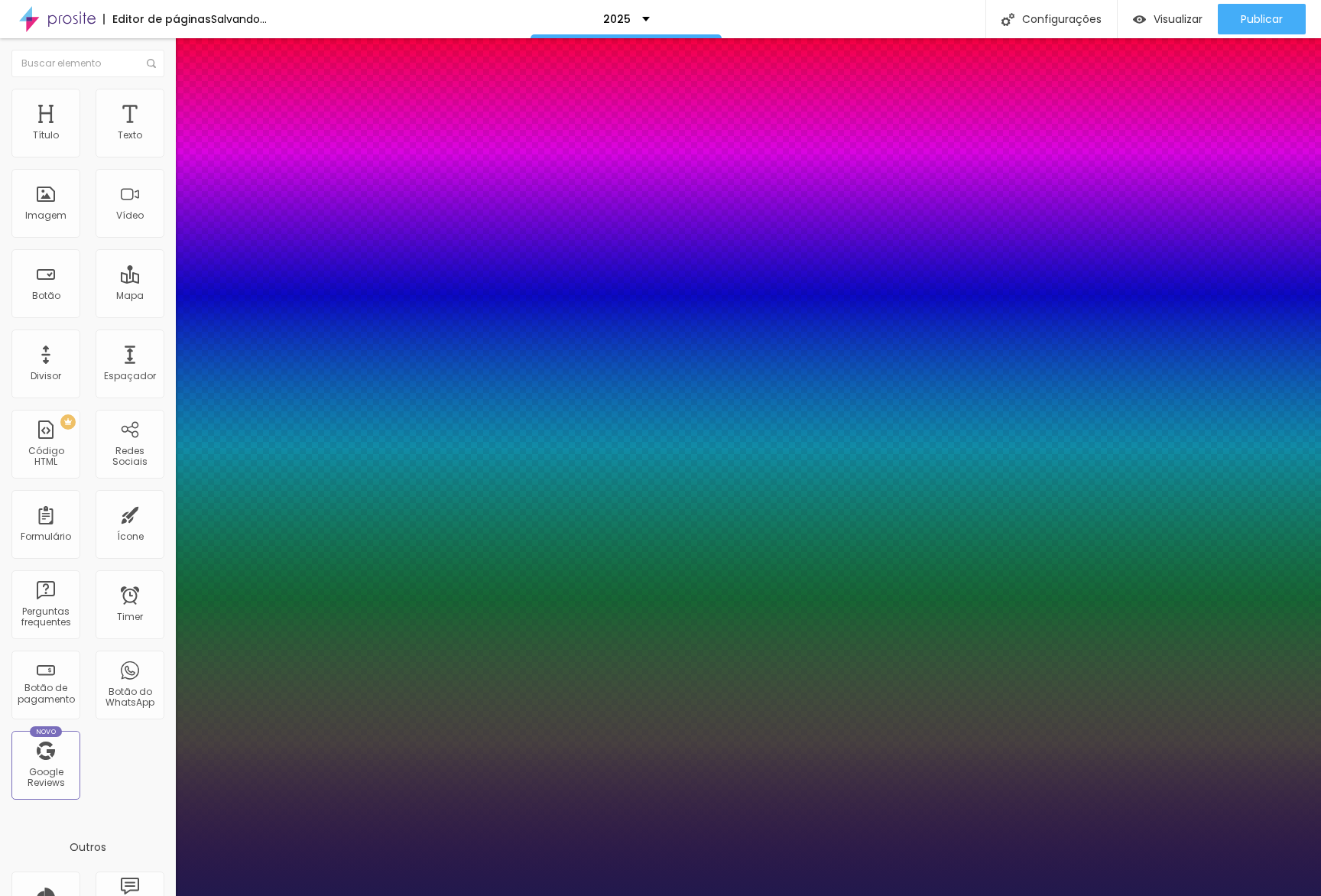
type input "1"
type input "57"
type input "1"
type input "55"
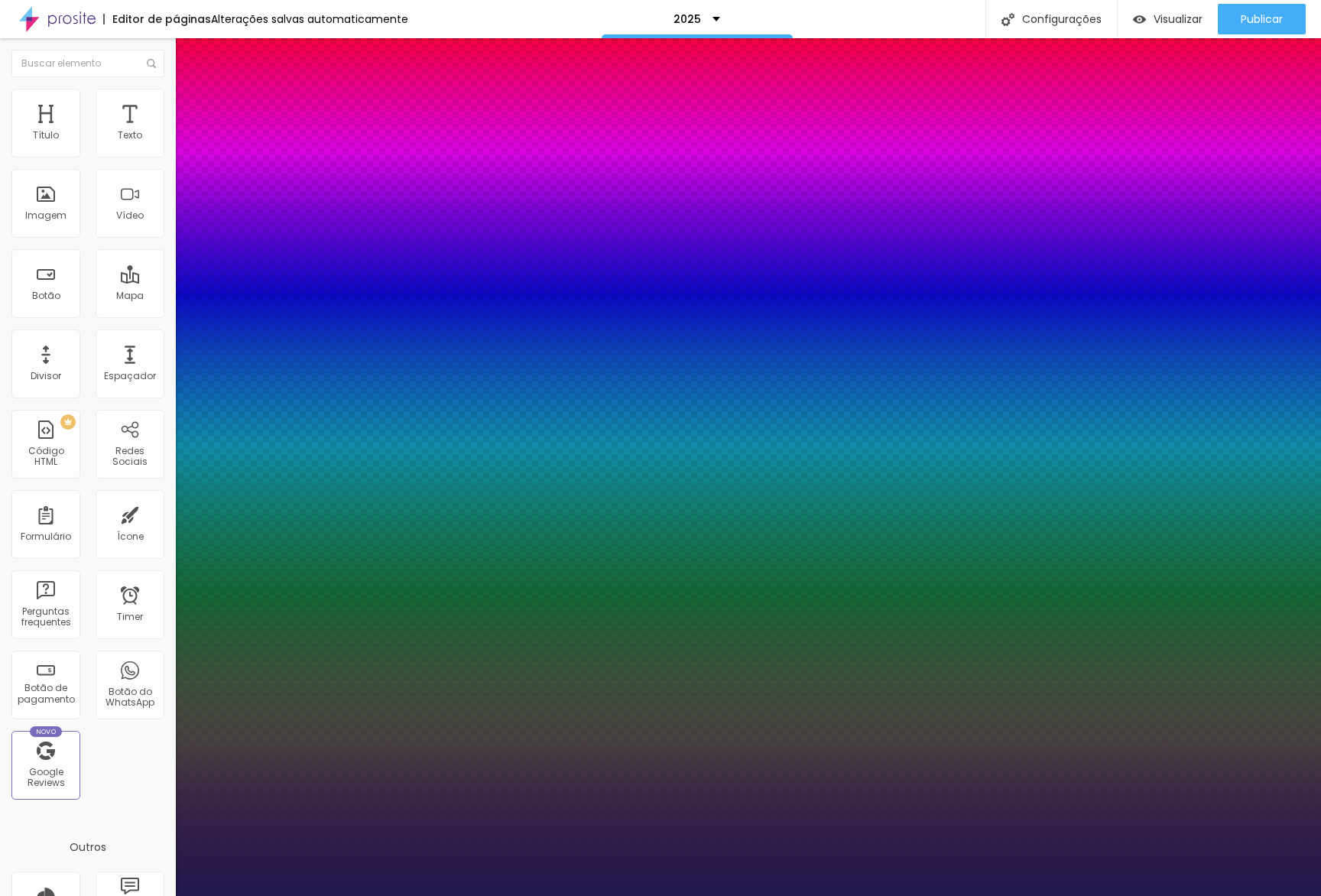
type input "55"
type input "1"
type input "53"
type input "1"
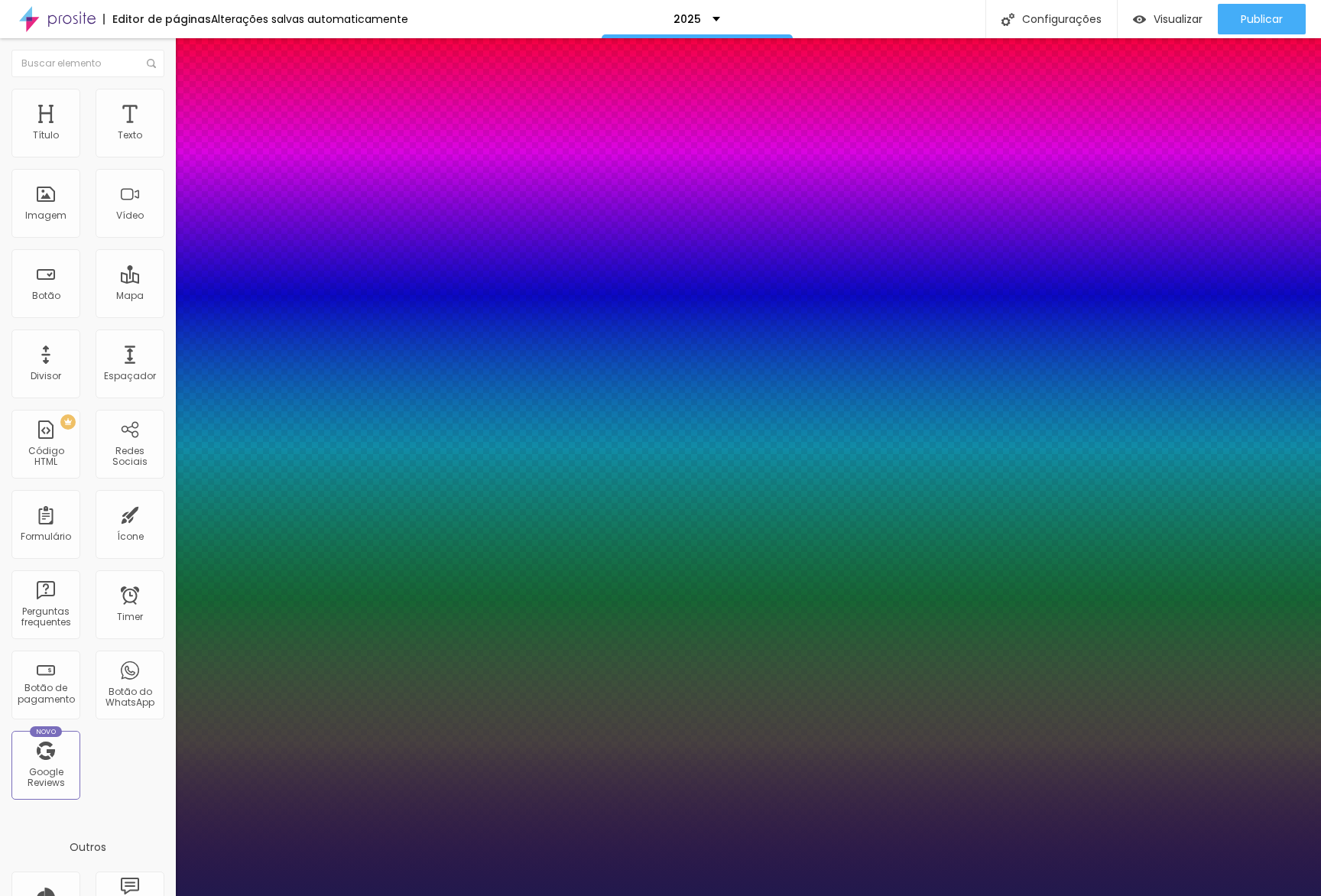
type input "51"
type input "1"
type input "52"
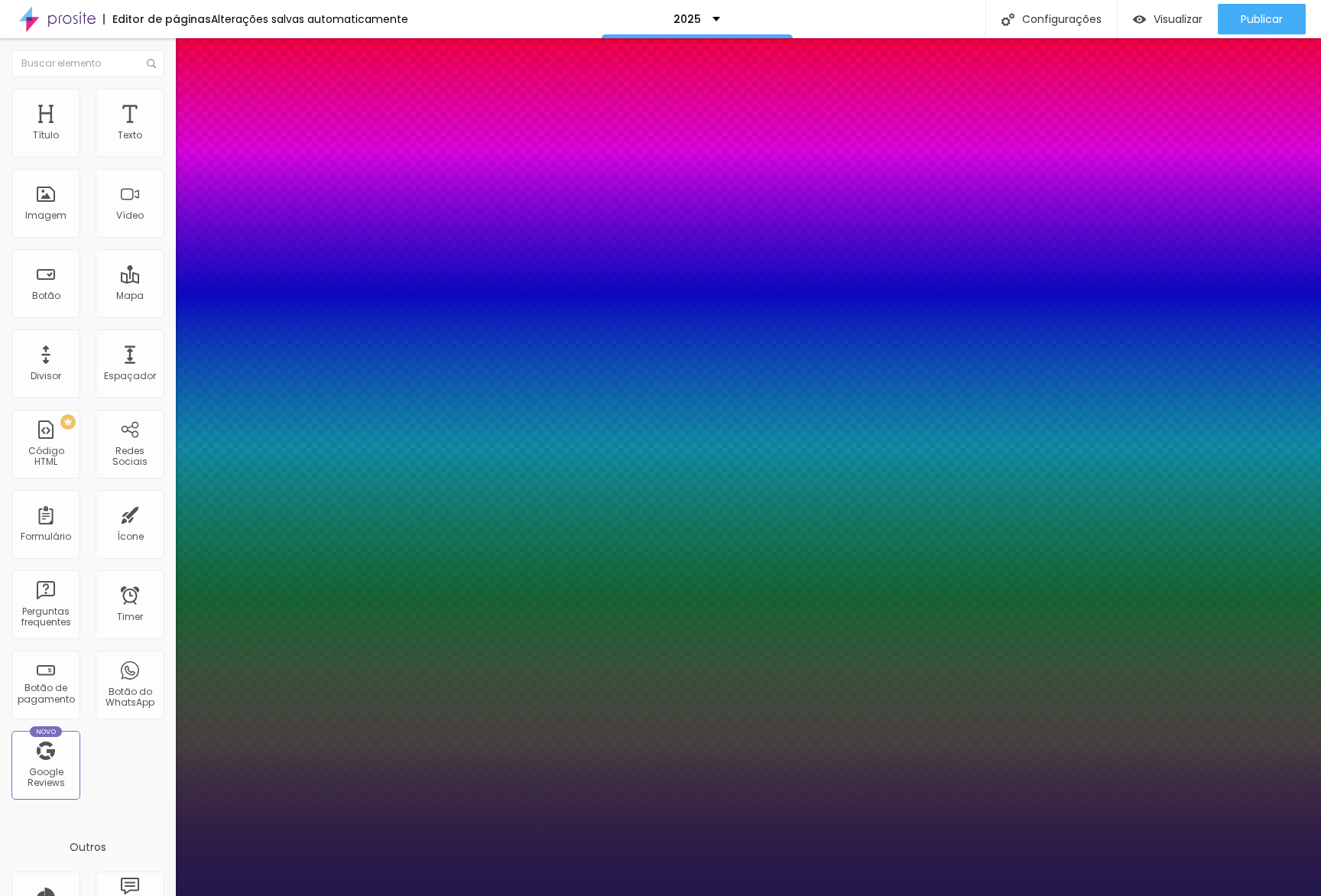
type input "1"
type input "56"
type input "1"
type input "60"
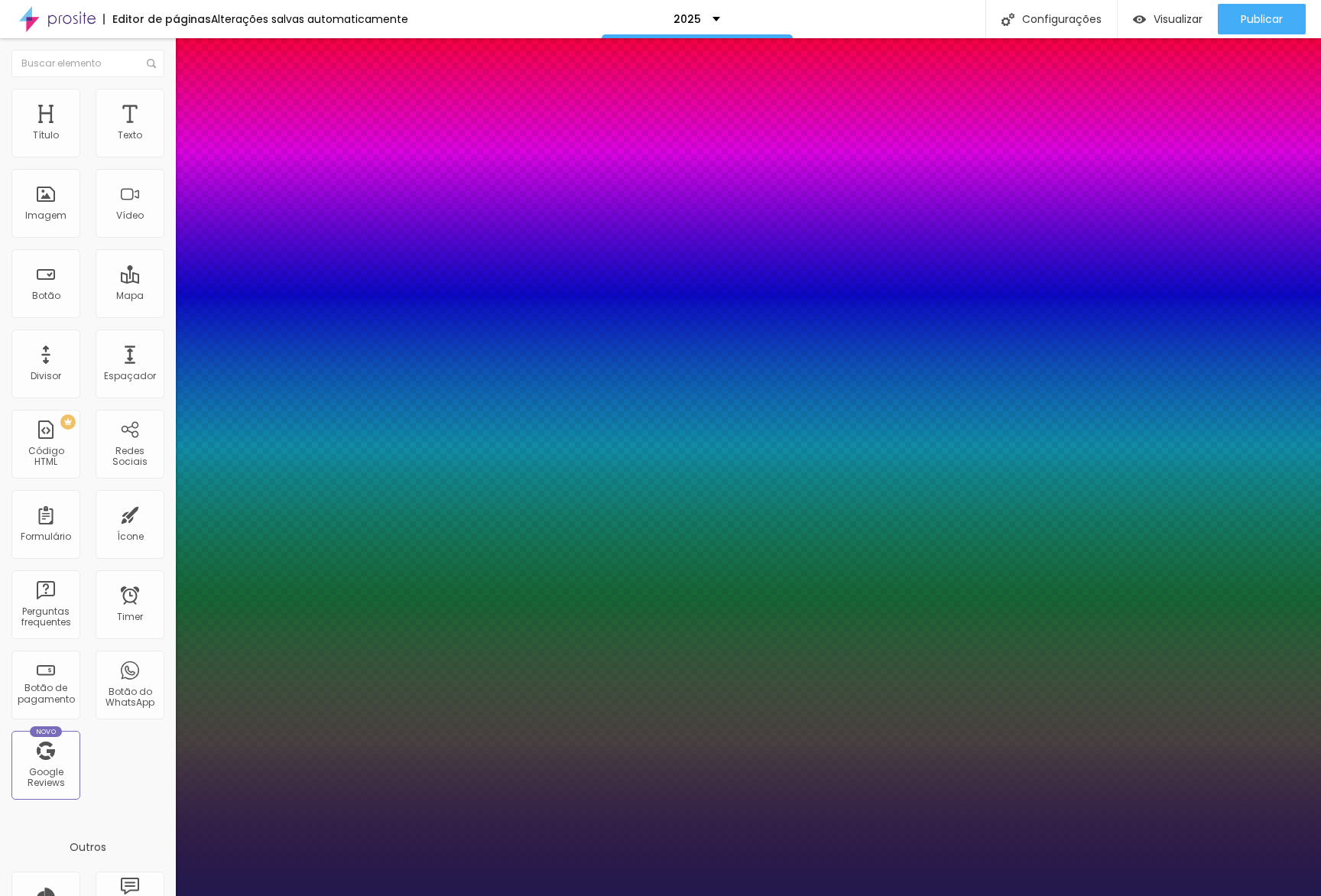
type input "60"
type input "1"
type input "64"
type input "1"
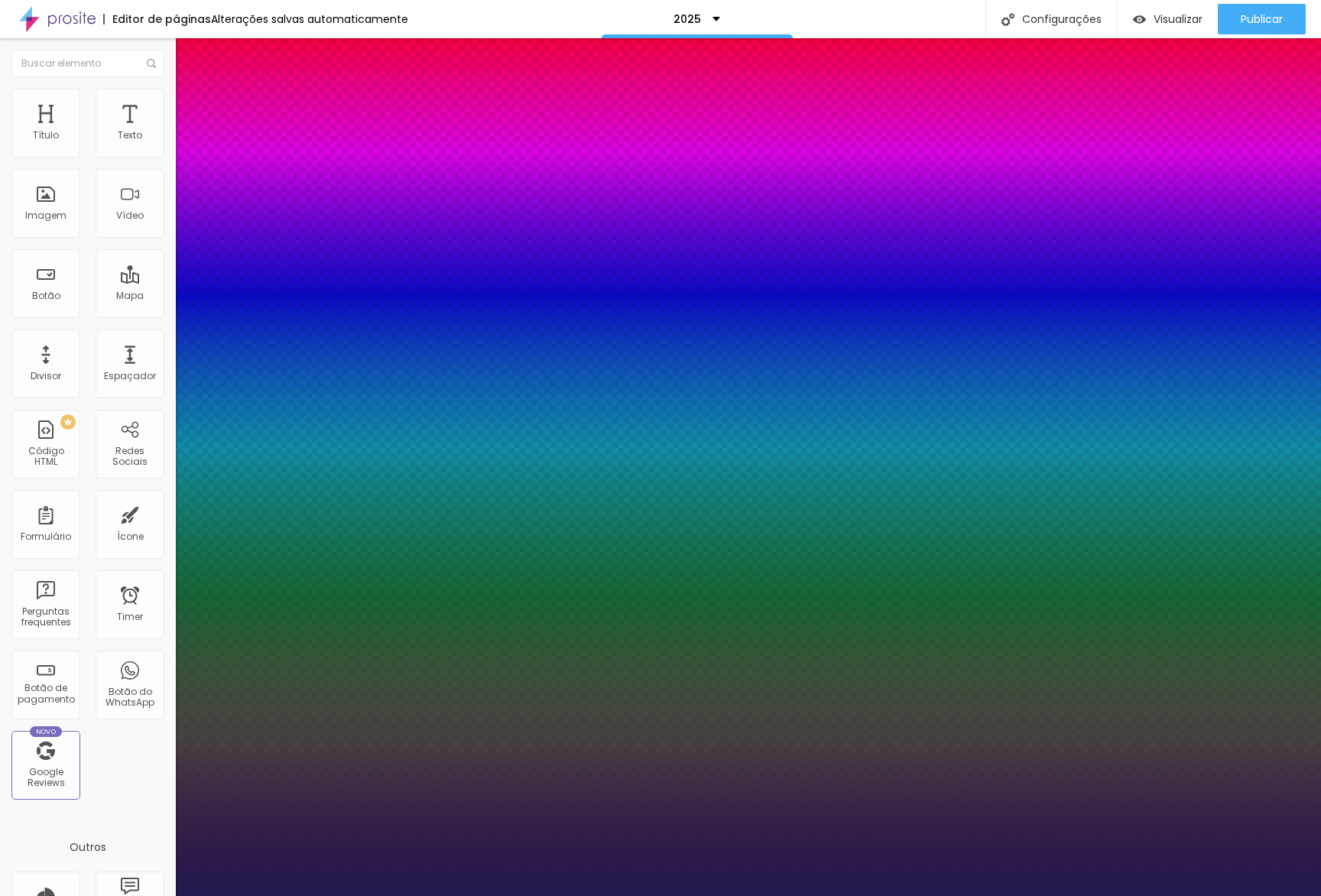
type input "62"
type input "1"
type input "61"
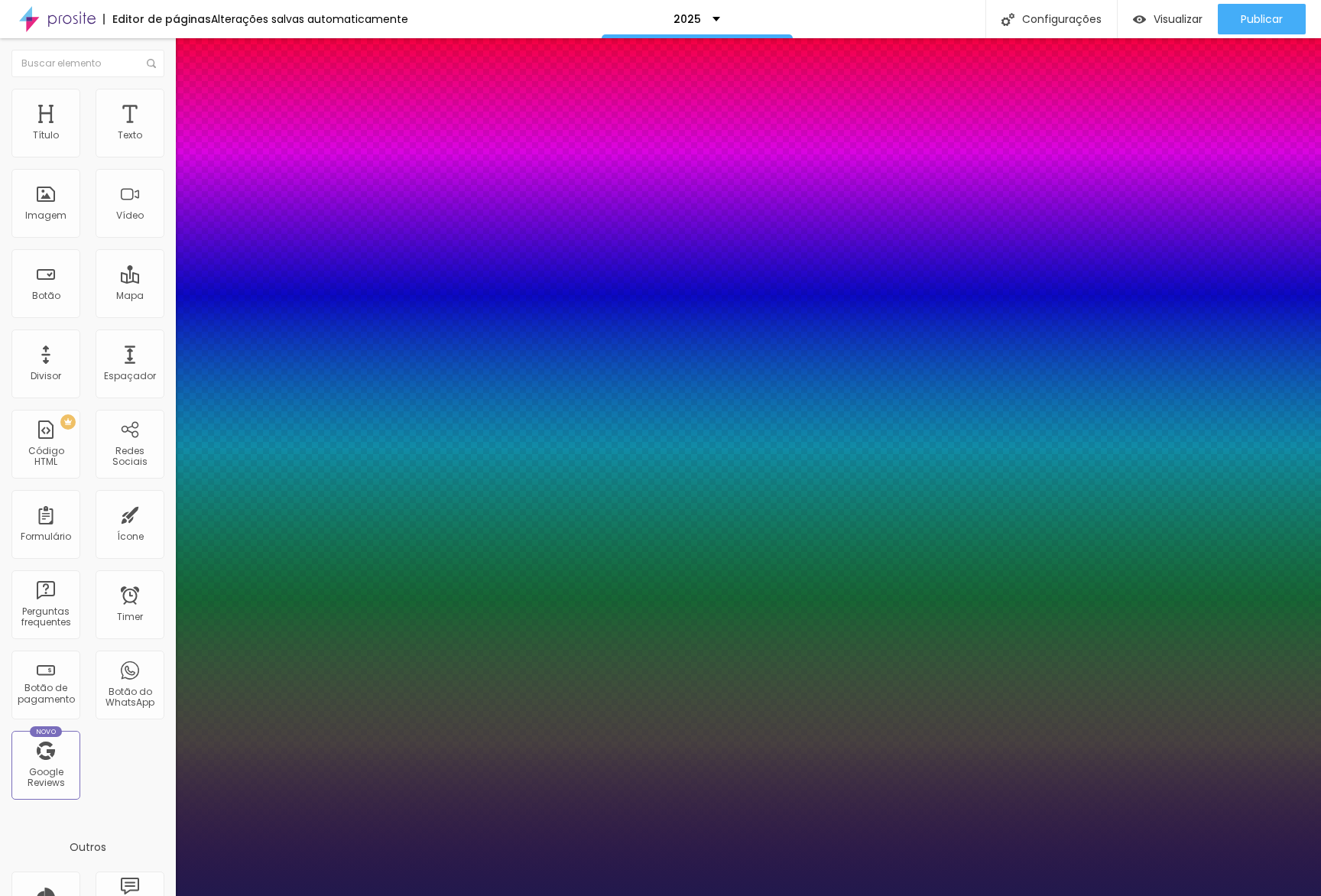
type input "1"
type input "60"
type input "1"
type input "59"
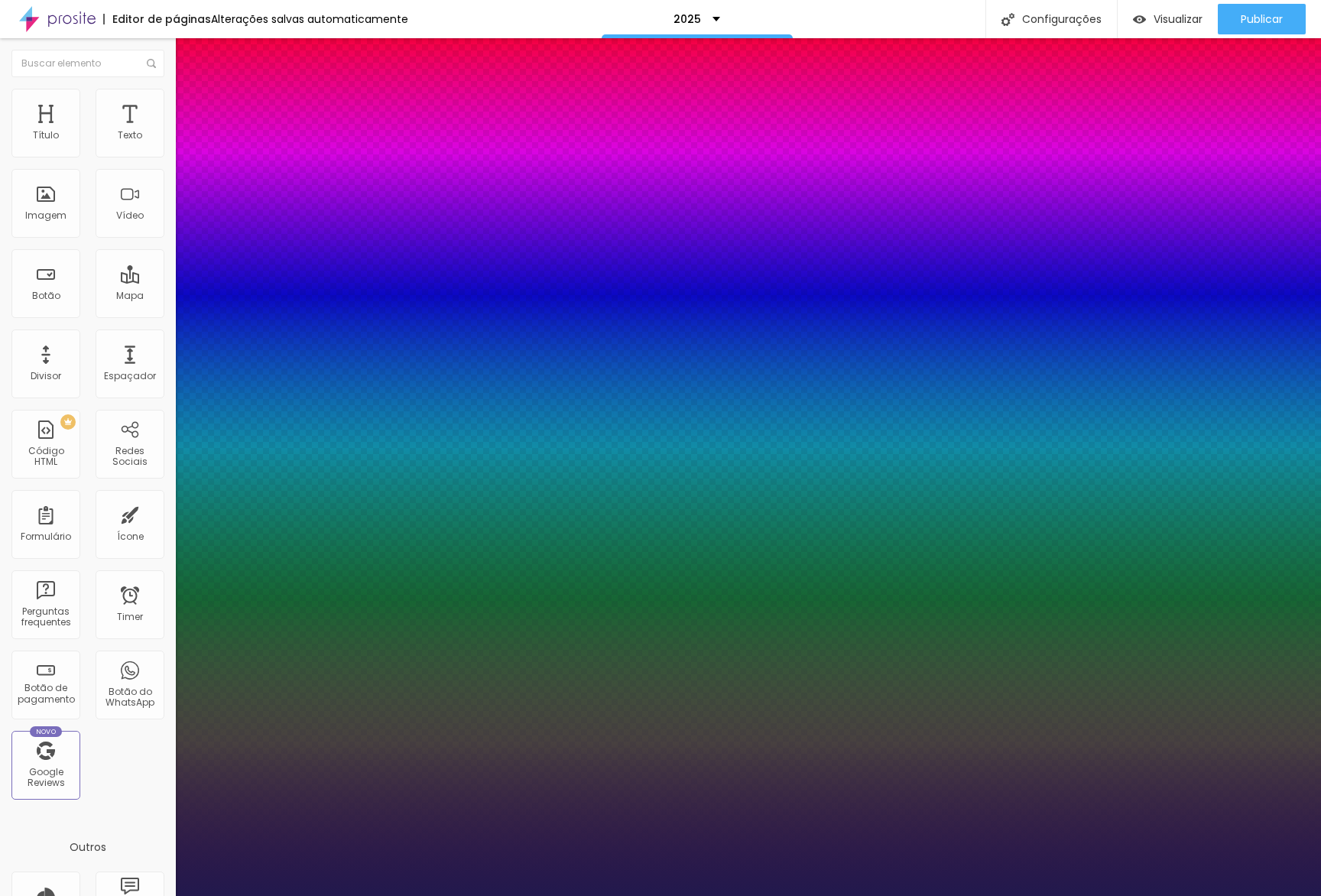
type input "59"
type input "1"
type input "58"
type input "1"
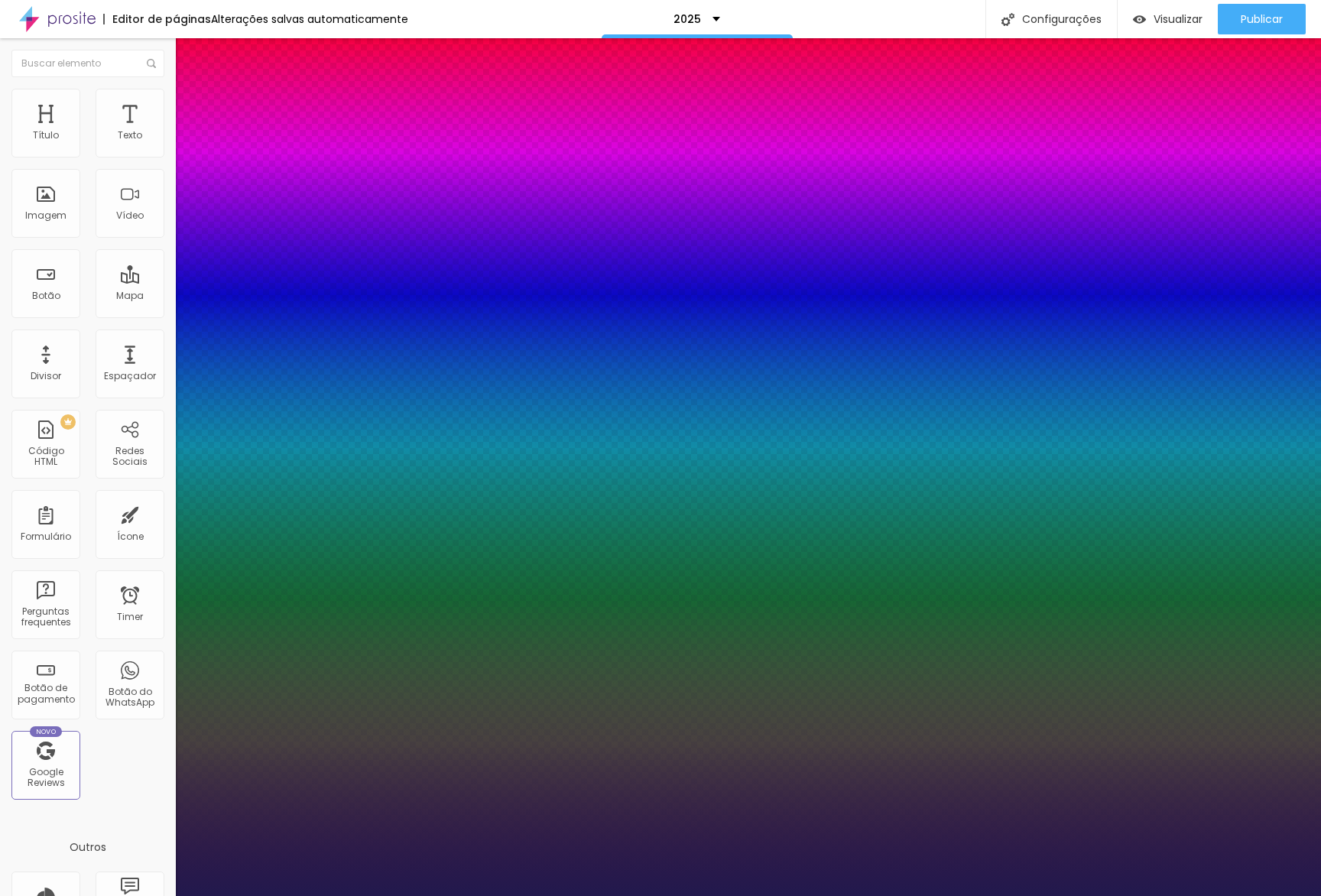
type input "57"
type input "1"
type input "56"
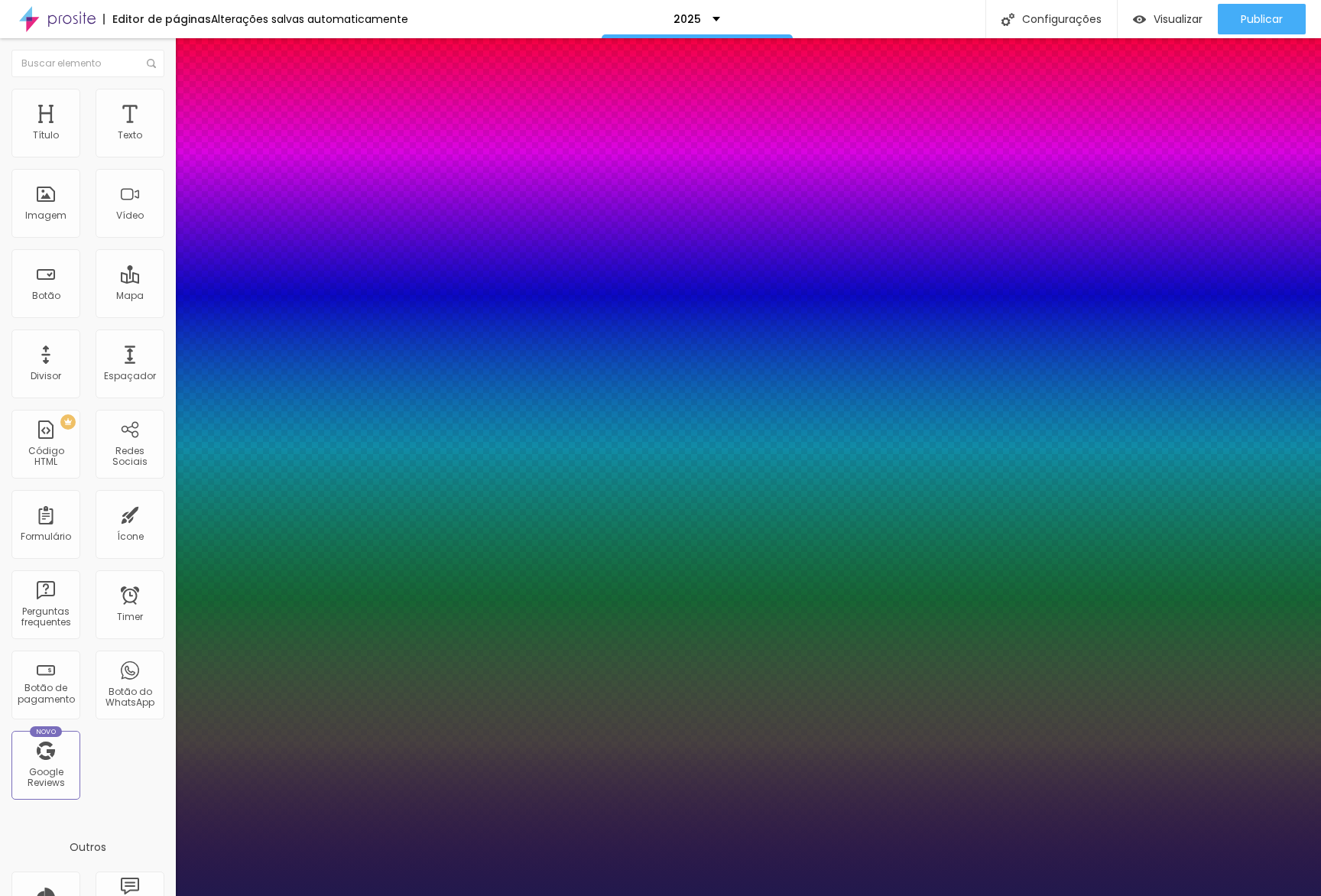
type input "1"
type input "55"
type input "1"
type input "54"
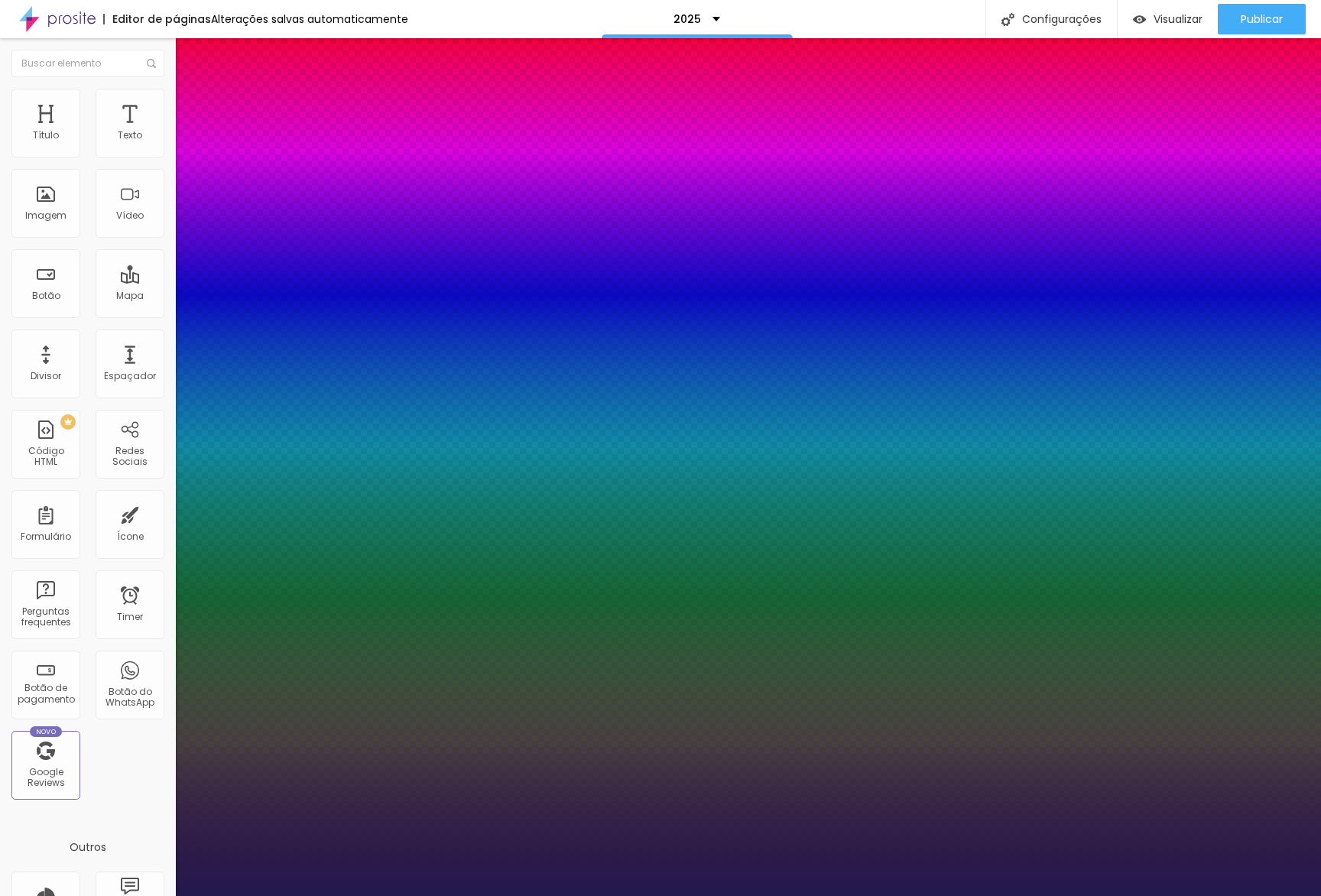
type input "54"
type input "1"
type input "53"
type input "1"
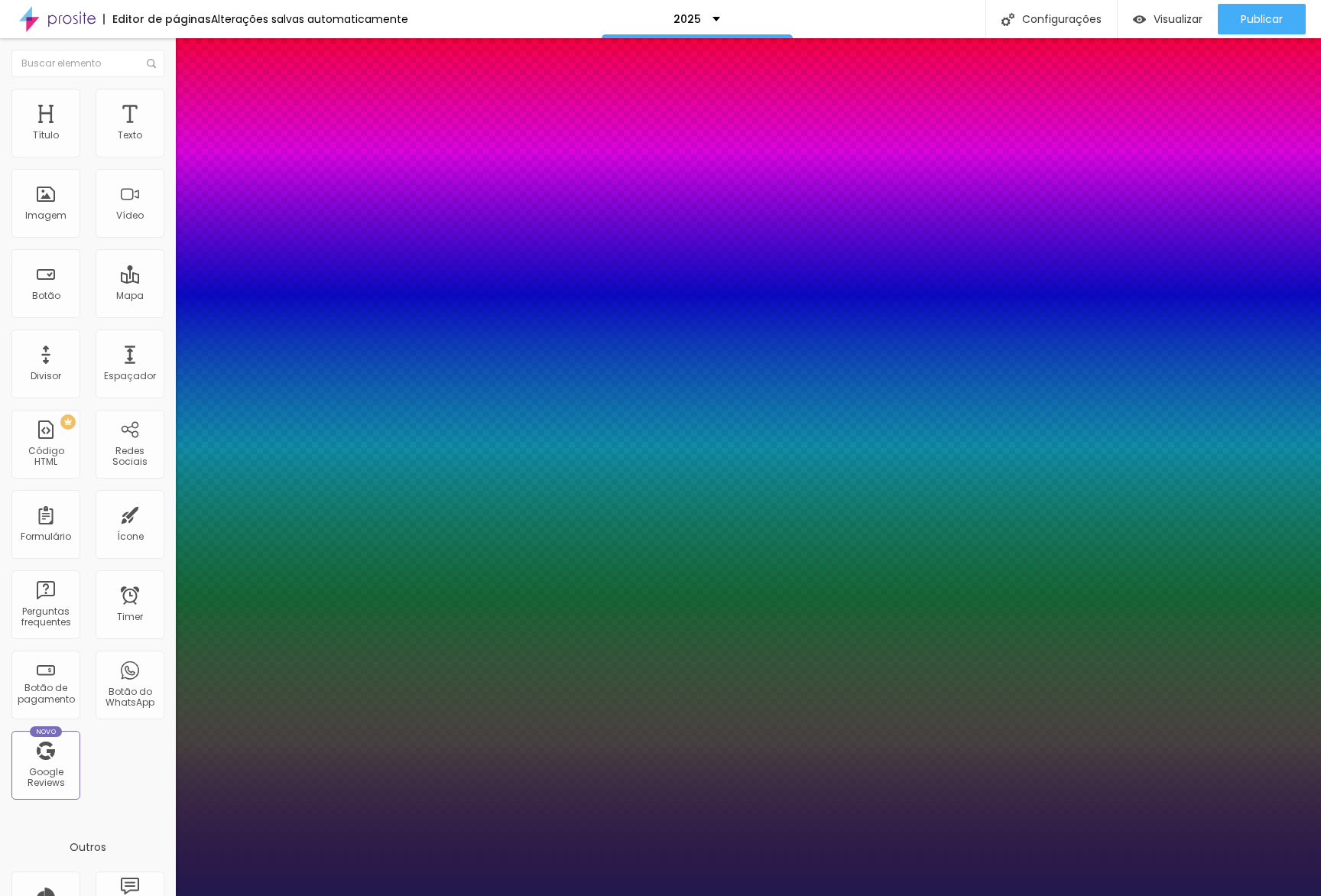
type input "52"
type input "1"
type input "51"
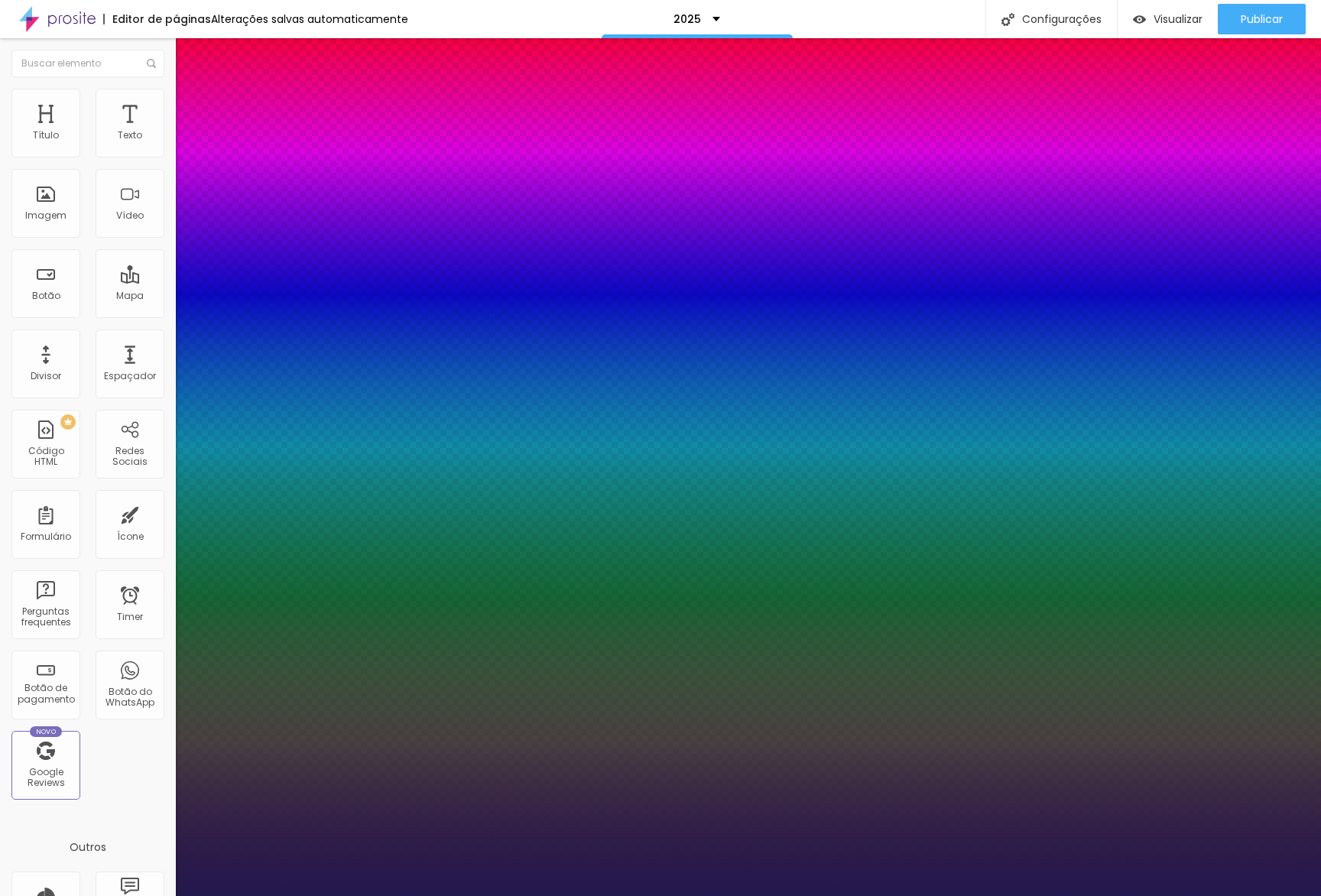
type input "1"
type input "50"
type input "1"
type input "49"
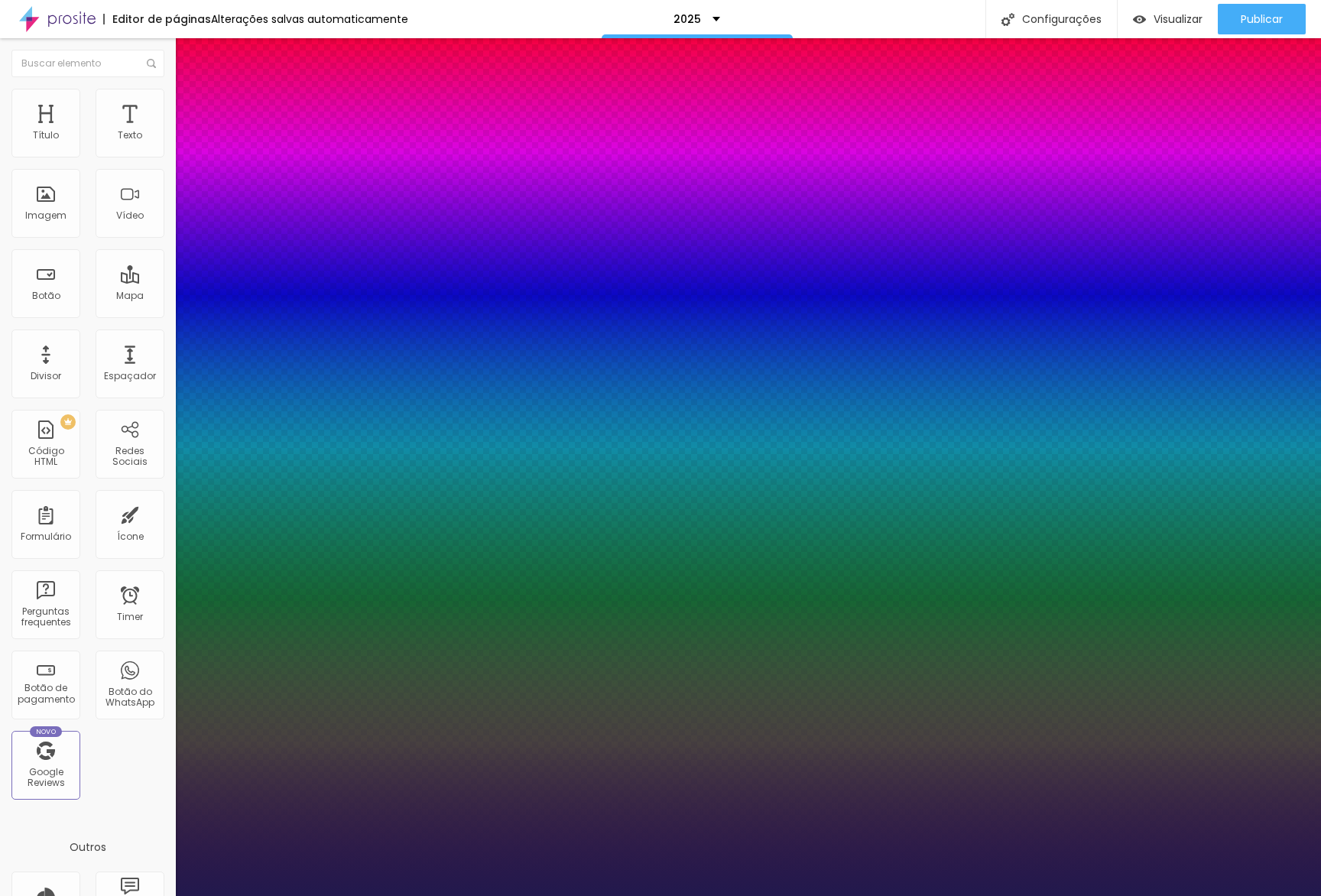
type input "49"
type input "1"
type input "48"
type input "1"
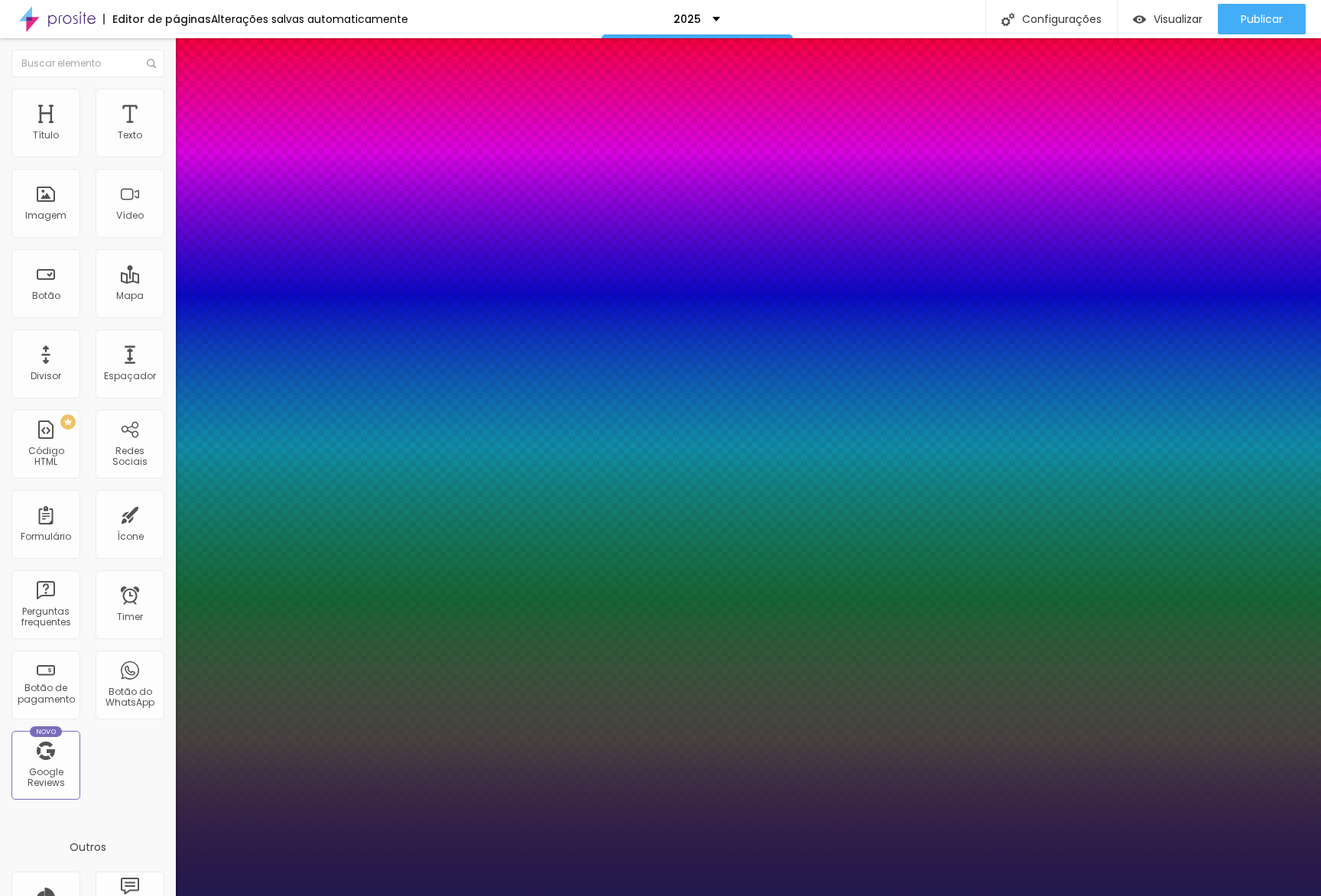
type input "48"
drag, startPoint x: 236, startPoint y: 433, endPoint x: 247, endPoint y: 438, distance: 12.1
click at [117, 895] on div at bounding box center [660, 896] width 1321 height 0
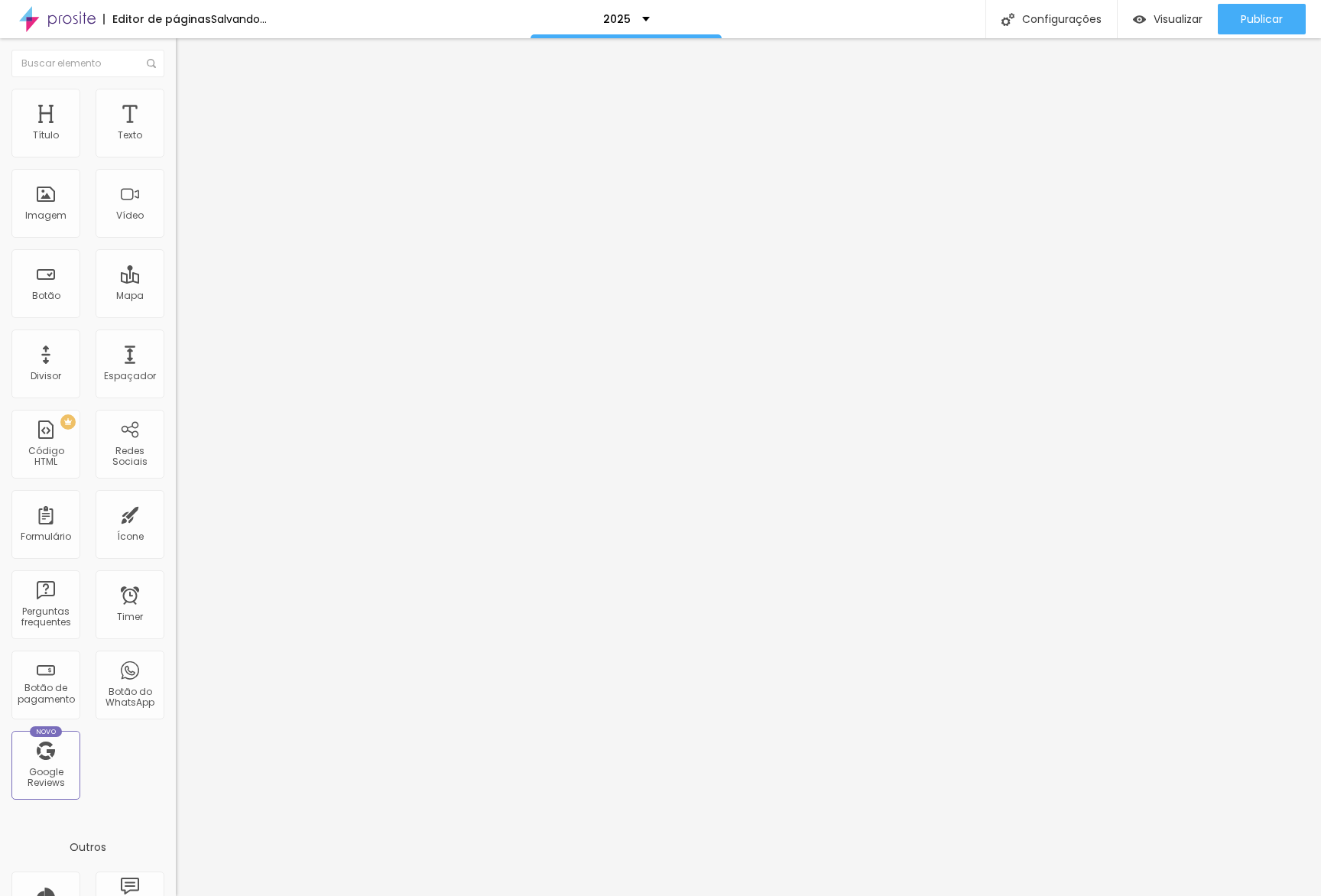
click at [176, 97] on img at bounding box center [182, 95] width 14 height 14
click at [183, 220] on icon "button" at bounding box center [186, 217] width 6 height 6
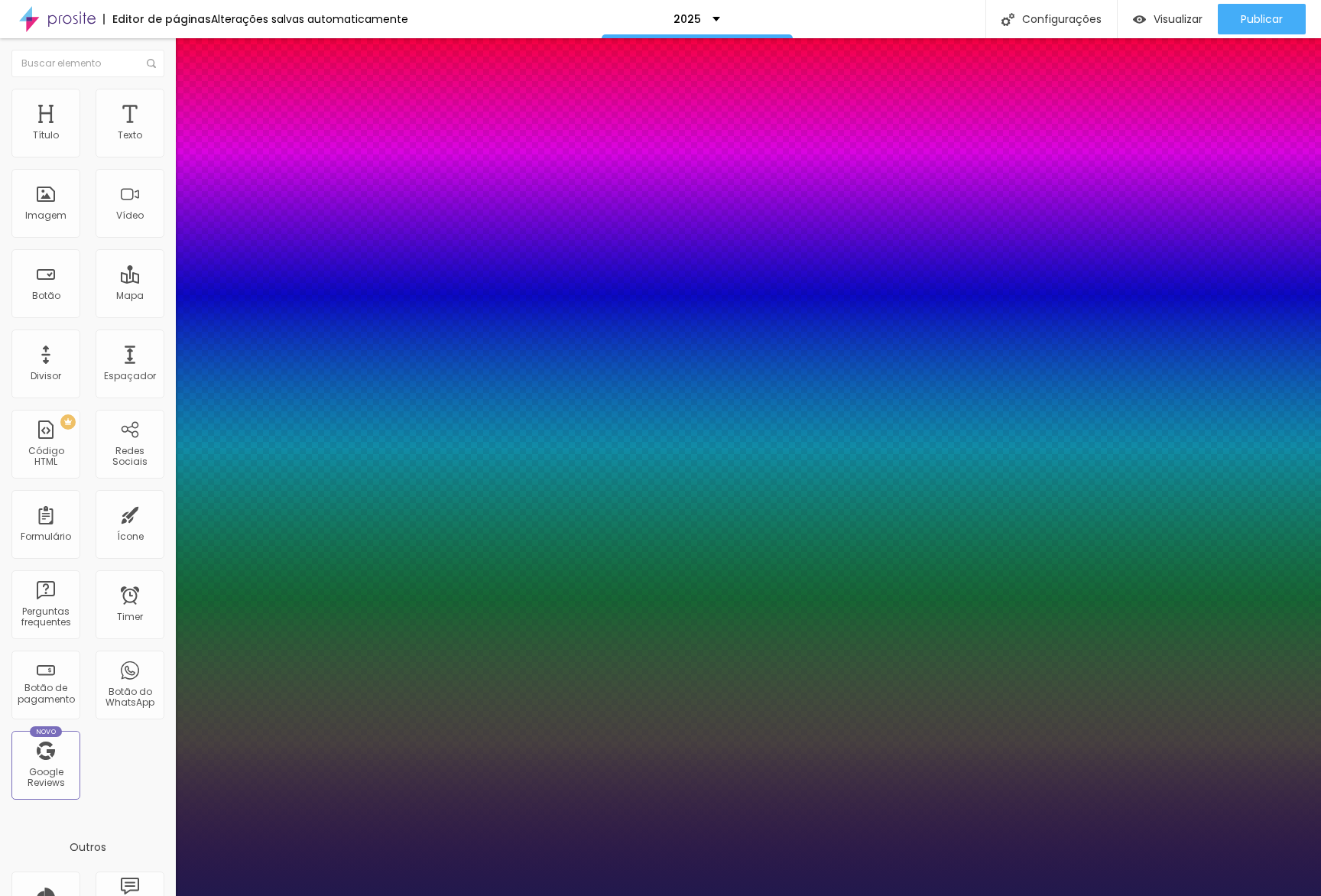
type input "1"
type input "1.2"
type input "1"
type input "1.1"
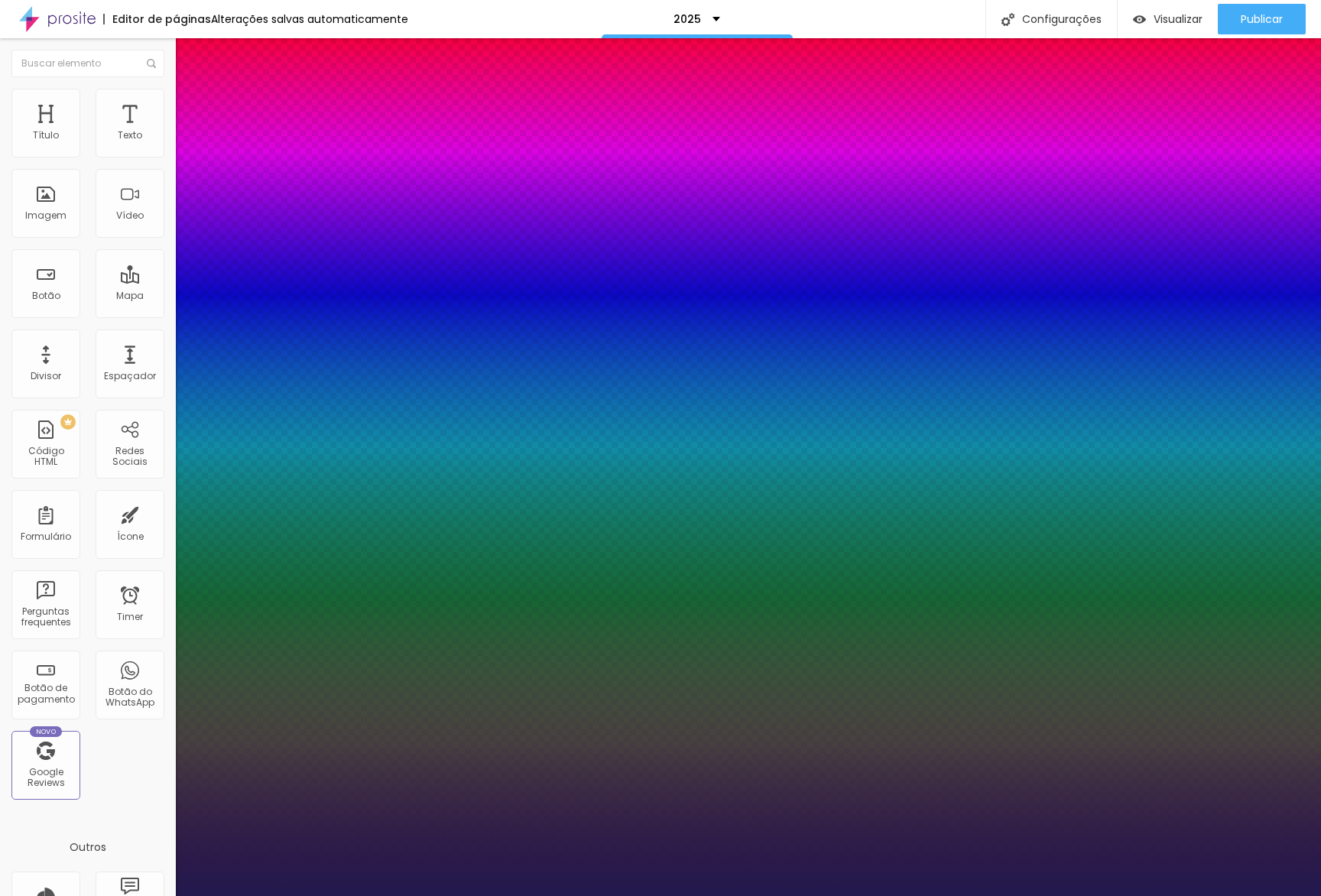
type input "1.1"
type input "1"
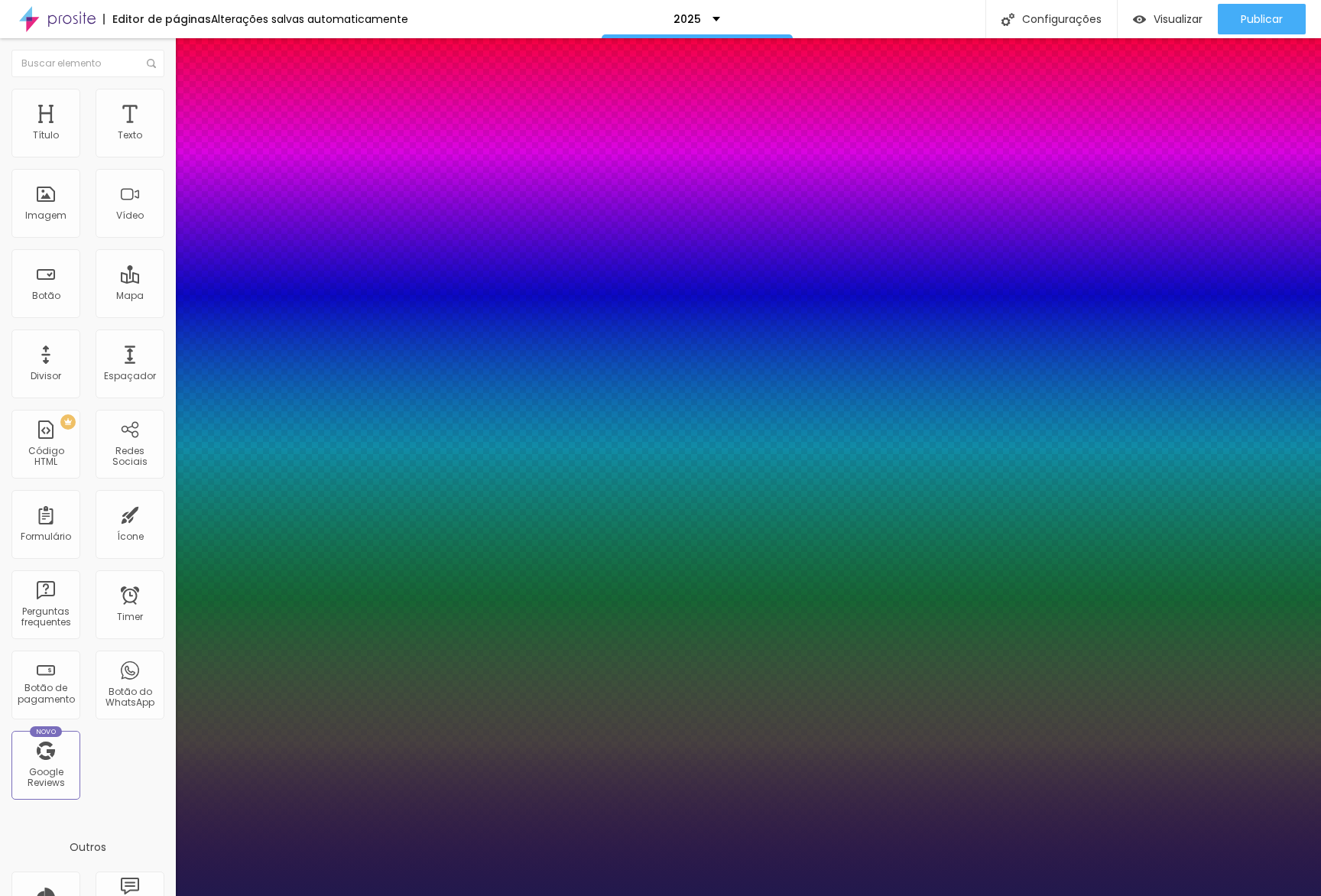
type input "0.9"
type input "1"
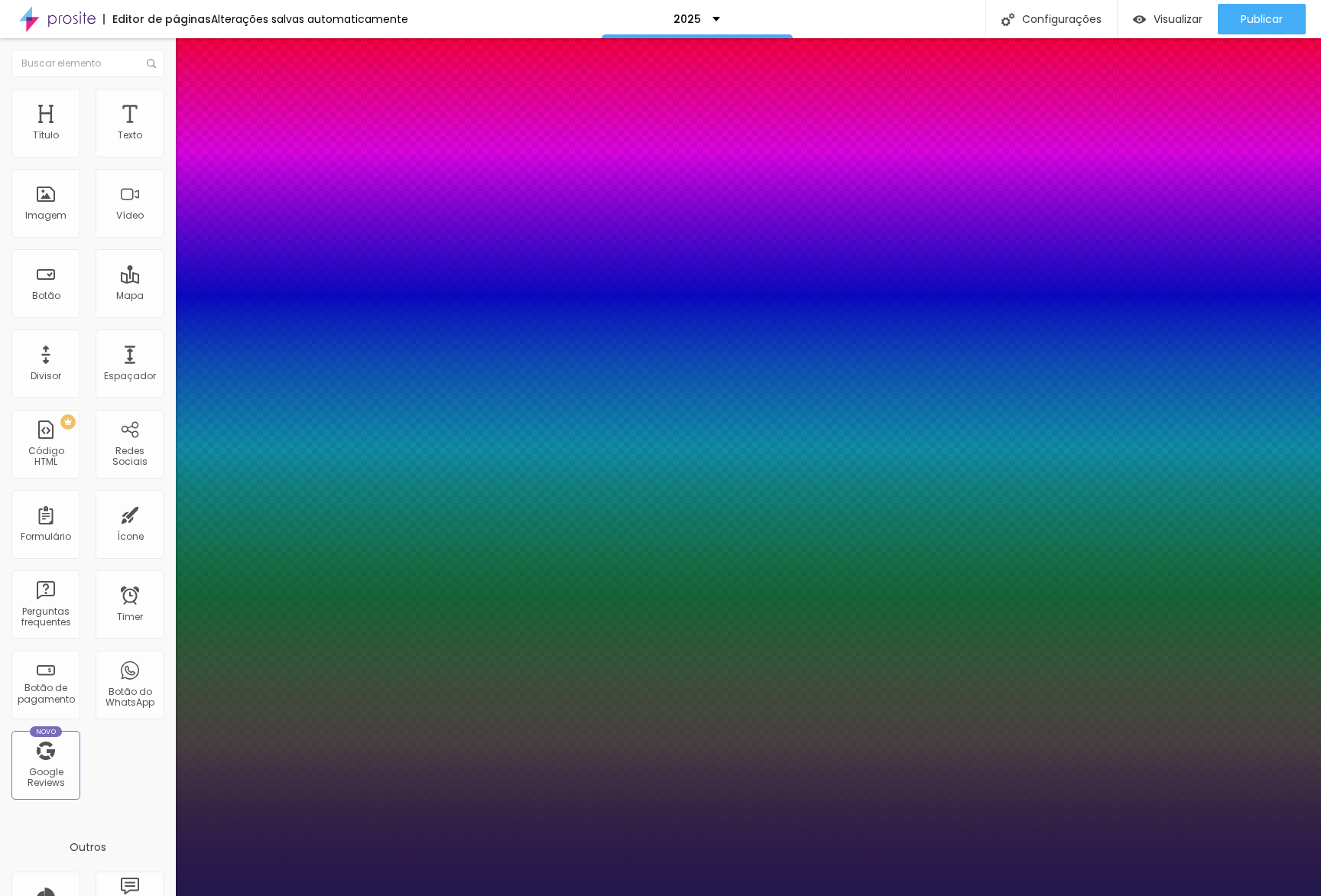
type input "1"
type input "1.1"
type input "1"
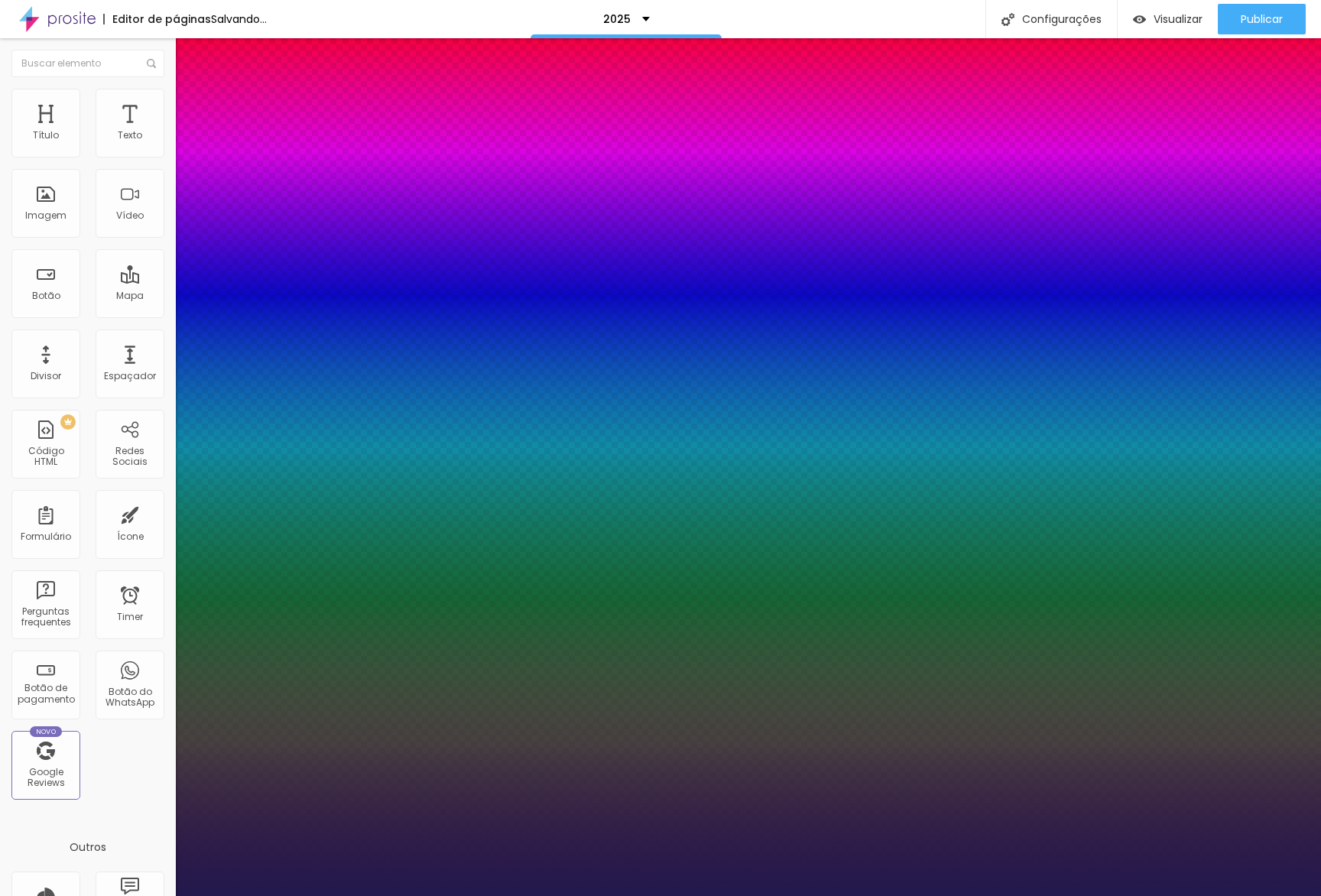
type input "1"
drag, startPoint x: 239, startPoint y: 536, endPoint x: 236, endPoint y: 527, distance: 9.5
type input "1"
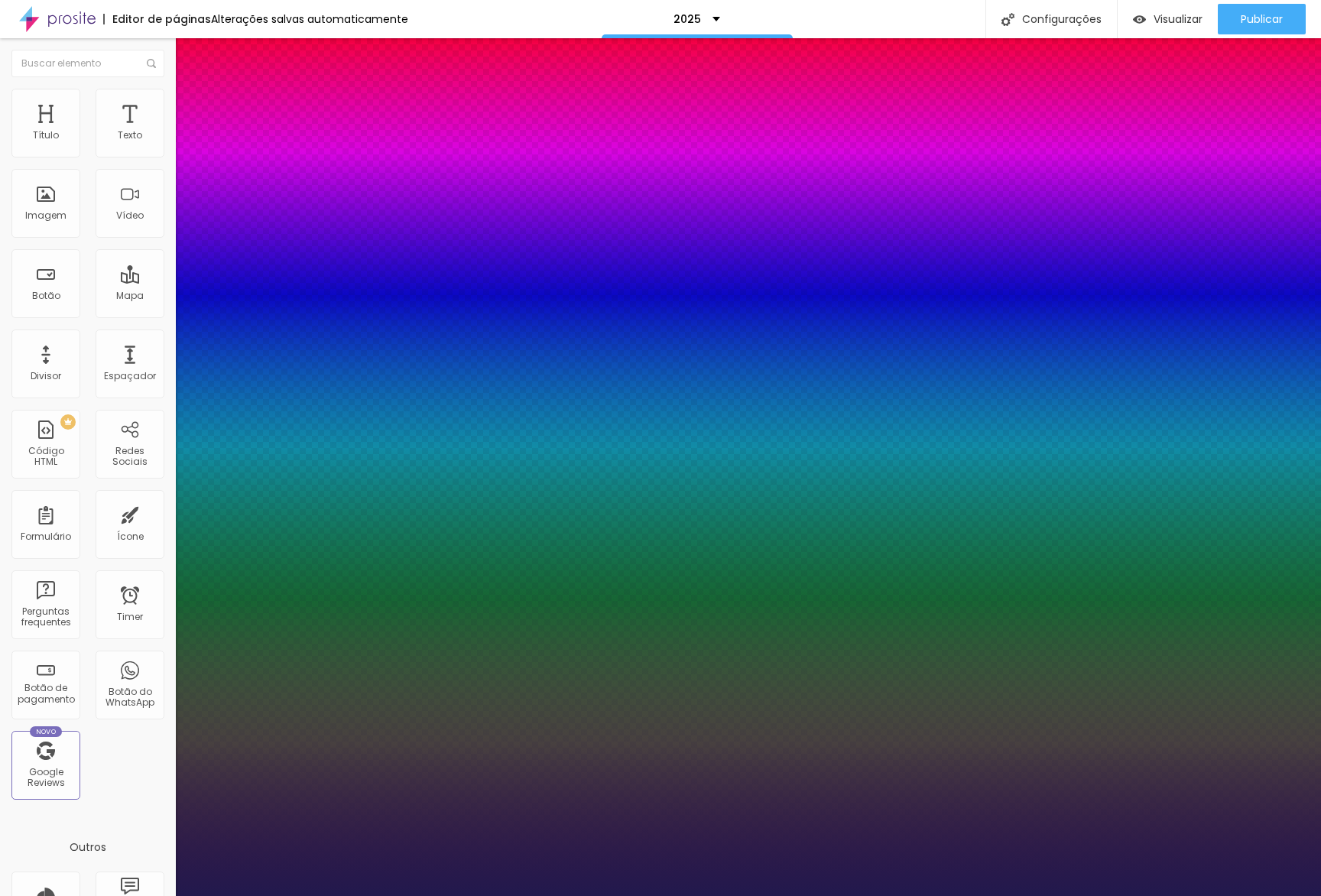
click at [493, 895] on div at bounding box center [660, 896] width 1321 height 0
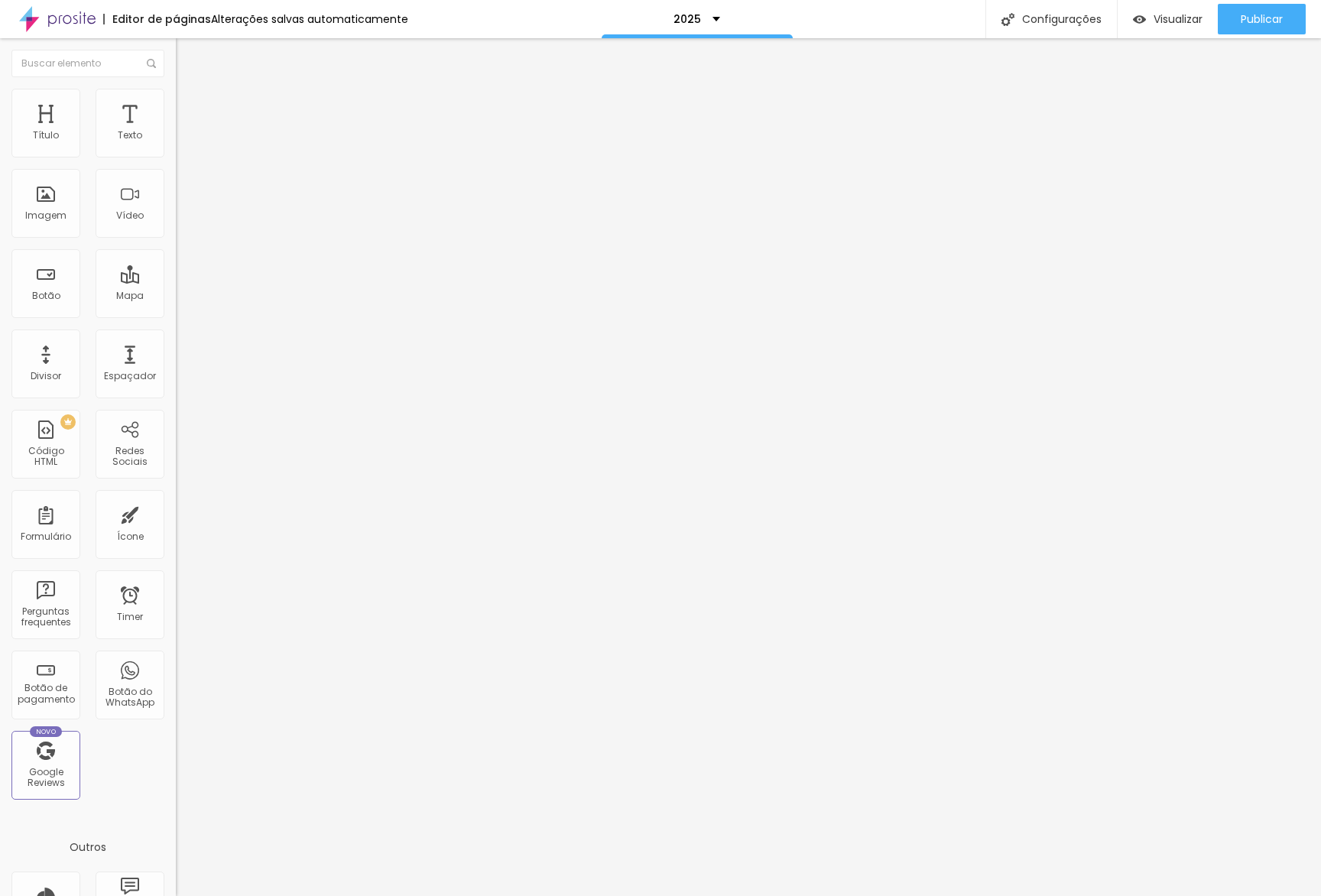
click at [189, 107] on span "Avançado" at bounding box center [214, 114] width 50 height 13
click at [176, 149] on img at bounding box center [181, 146] width 11 height 11
click at [176, 110] on ul "Conteúdo Estilo Avançado" at bounding box center [263, 97] width 176 height 46
click at [189, 109] on span "Avançado" at bounding box center [214, 114] width 50 height 13
click at [163, 140] on div "Título Texto Imagem Vídeo Botão Mapa Divisor Espaçador PREMIUM Código HTML Rede…" at bounding box center [87, 467] width 176 height 858
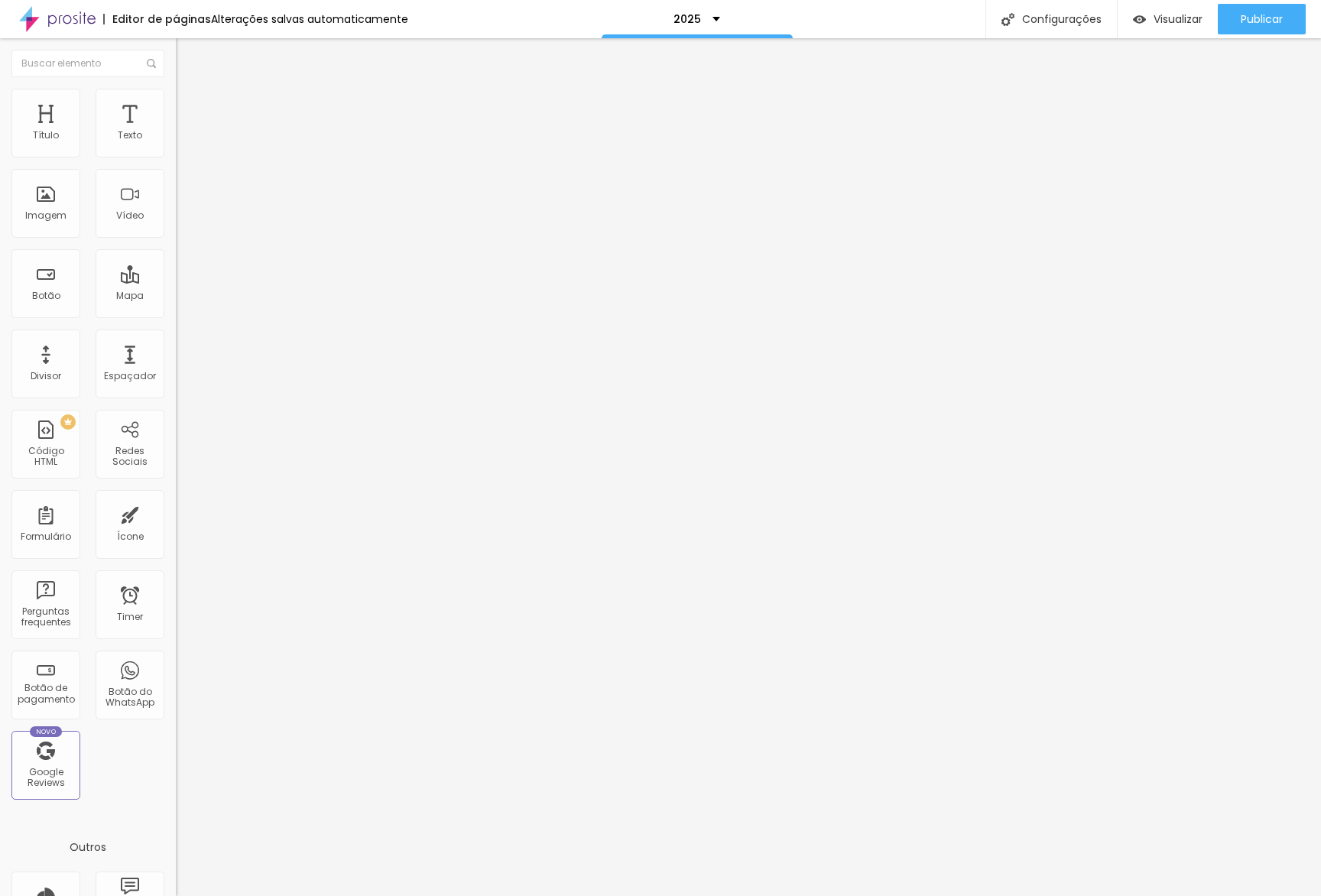
drag, startPoint x: 129, startPoint y: 99, endPoint x: 133, endPoint y: 127, distance: 28.3
click at [176, 104] on li "Avançado" at bounding box center [263, 111] width 176 height 15
click at [176, 526] on input "0" at bounding box center [208, 535] width 66 height 16
drag, startPoint x: 127, startPoint y: 183, endPoint x: 169, endPoint y: 180, distance: 42.1
click at [176, 336] on div "0 px Espaçamento vertical" at bounding box center [263, 444] width 176 height 217
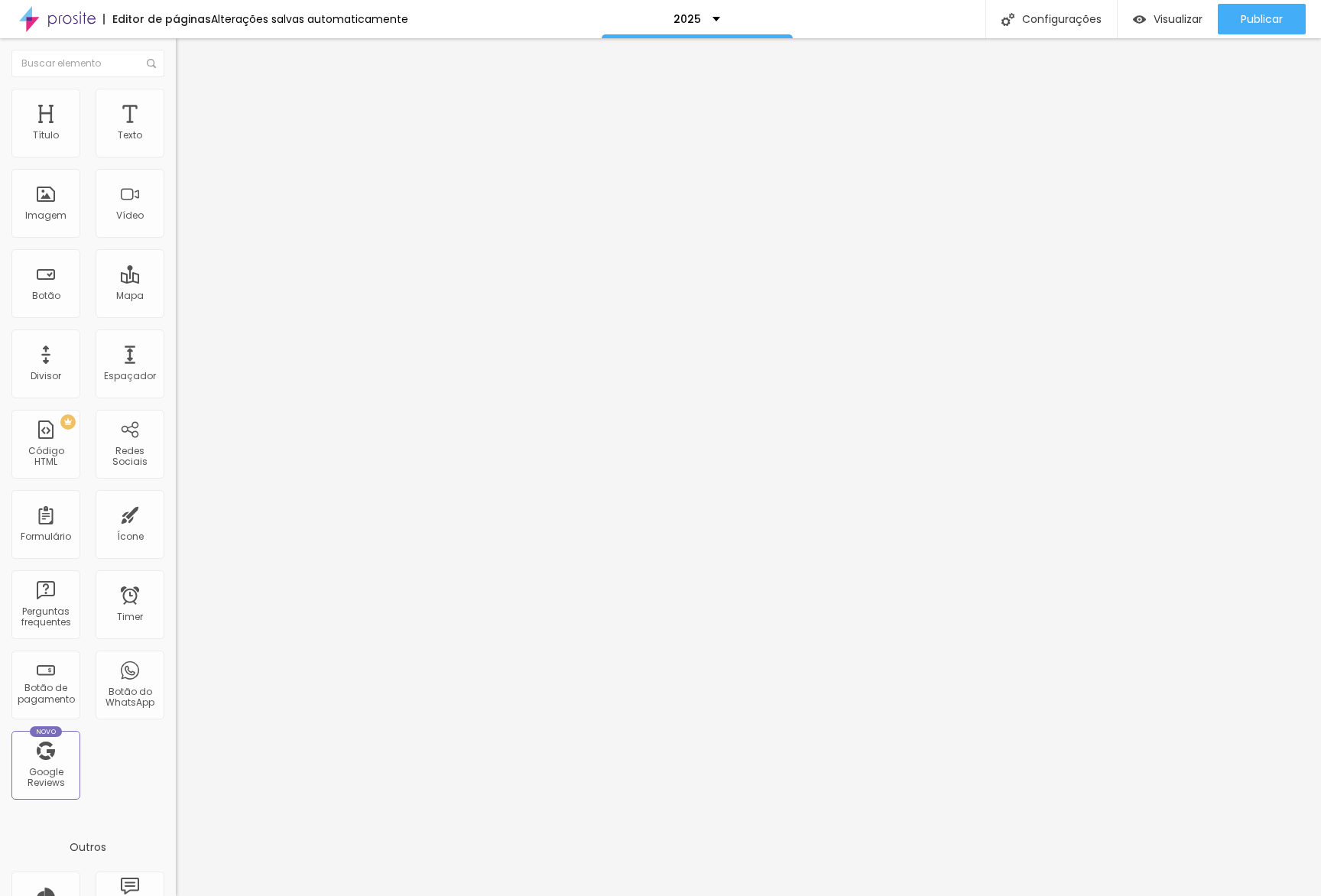
type input "2"
type input "20"
click at [176, 104] on li "Avançado" at bounding box center [263, 111] width 176 height 15
